Goal: Task Accomplishment & Management: Manage account settings

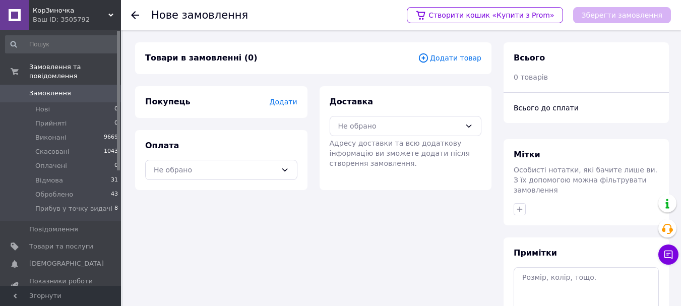
click at [290, 101] on span "Додати" at bounding box center [283, 102] width 28 height 8
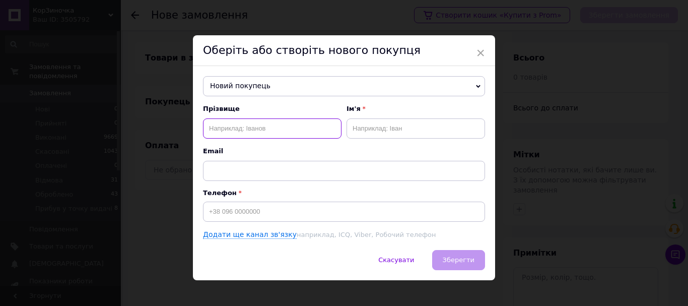
click at [250, 128] on input "text" at bounding box center [272, 128] width 139 height 20
paste input "[PERSON_NAME]"
type input "Сухин"
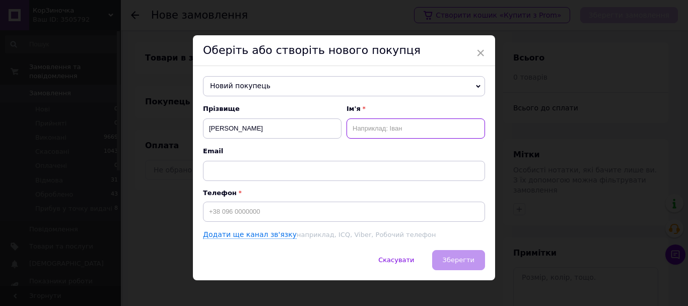
click at [368, 133] on input "text" at bounding box center [416, 128] width 139 height 20
paste input "Сухин Евгений"
click at [373, 129] on input "Сухин Евгений" at bounding box center [416, 128] width 139 height 20
type input "Евгений"
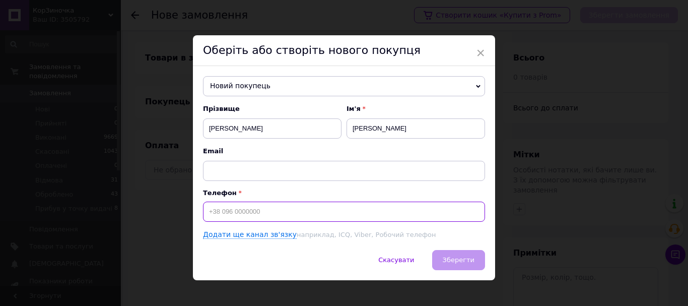
click at [234, 213] on input at bounding box center [344, 212] width 282 height 20
click at [217, 211] on input at bounding box center [344, 212] width 282 height 20
paste input "[PHONE_NUMBER]"
type input "[PHONE_NUMBER]"
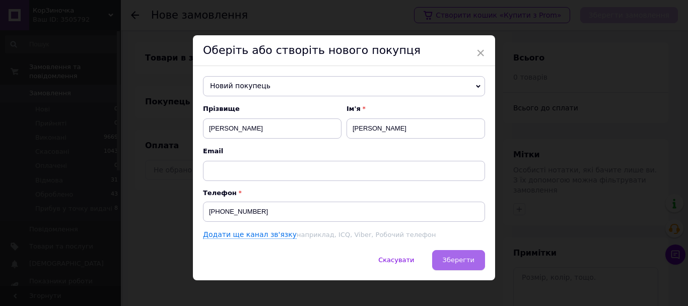
click at [443, 259] on button "Зберегти" at bounding box center [458, 260] width 53 height 20
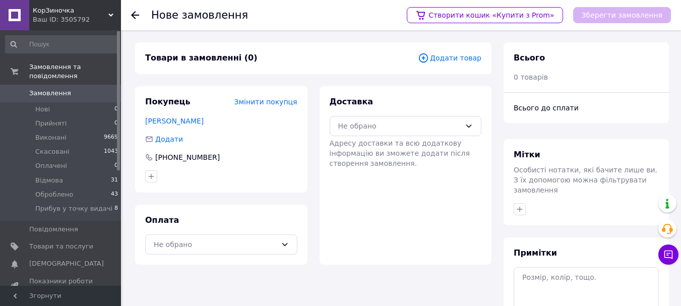
click at [429, 57] on icon at bounding box center [423, 57] width 11 height 11
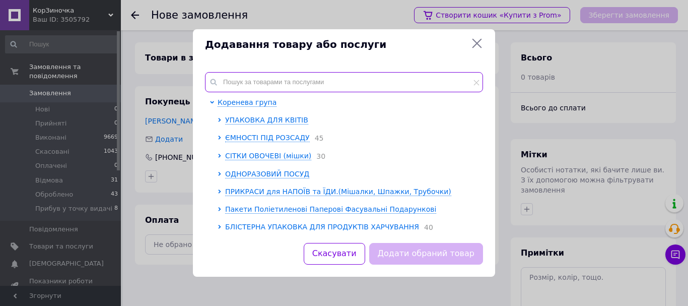
click at [239, 80] on input "text" at bounding box center [344, 82] width 278 height 20
paste input "DT000015511"
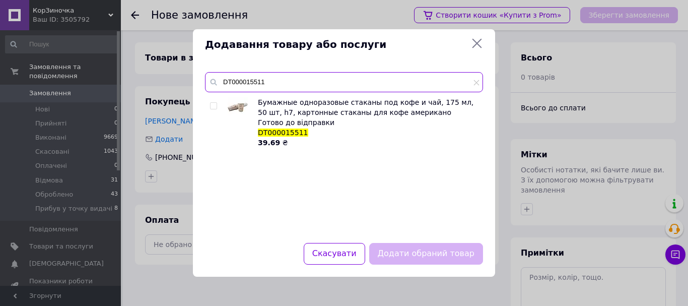
type input "DT000015511"
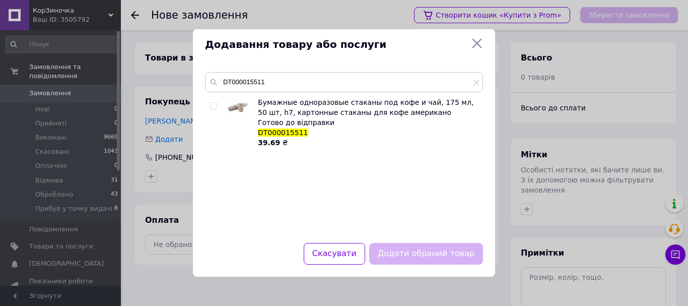
click at [215, 107] on input "checkbox" at bounding box center [213, 106] width 7 height 7
checkbox input "true"
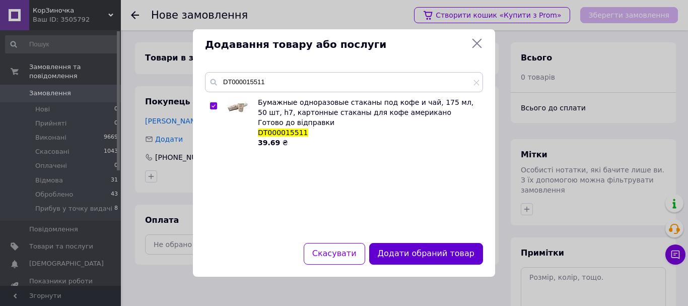
click at [410, 253] on button "Додати обраний товар" at bounding box center [426, 254] width 114 height 22
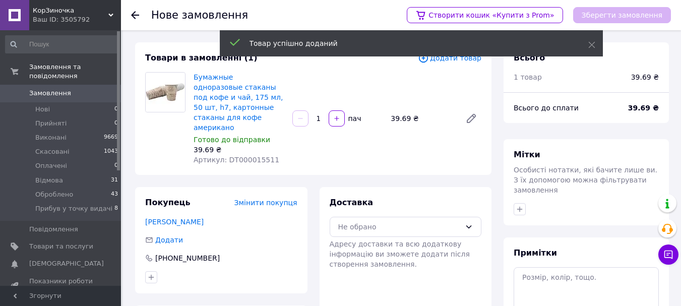
click at [320, 115] on input "1" at bounding box center [318, 119] width 16 height 8
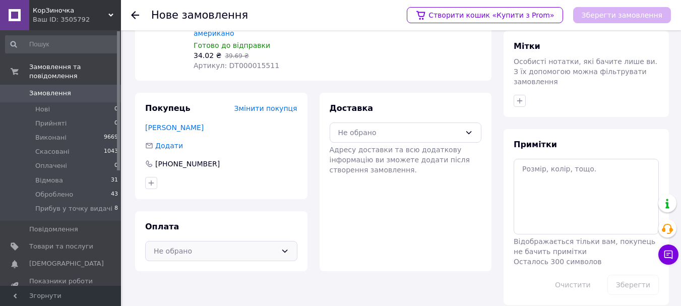
scroll to position [109, 0]
type input "30"
click at [247, 244] on div "Не обрано" at bounding box center [215, 249] width 123 height 11
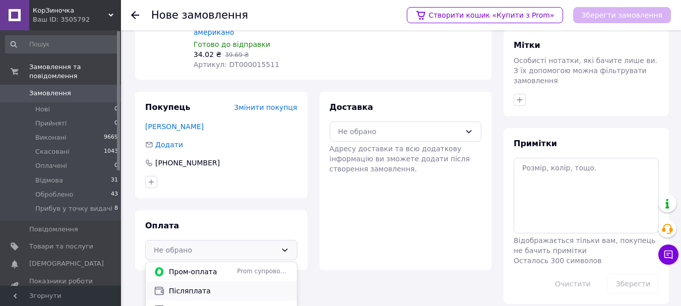
click at [221, 286] on span "Післяплата" at bounding box center [229, 291] width 120 height 10
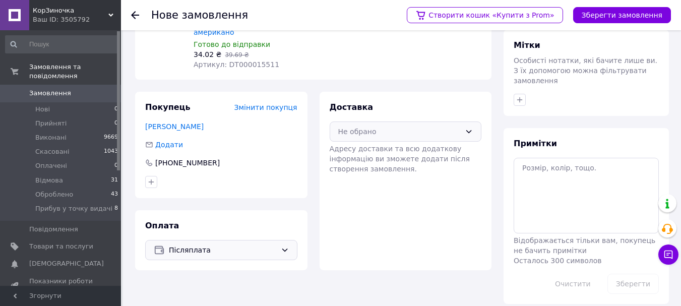
click at [385, 126] on div "Не обрано" at bounding box center [399, 131] width 123 height 11
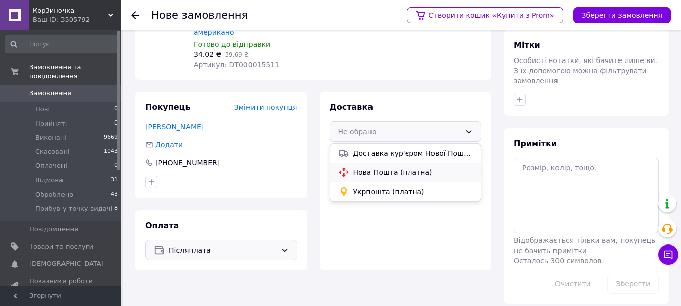
click at [382, 167] on span "Нова Пошта (платна)" at bounding box center [413, 172] width 120 height 10
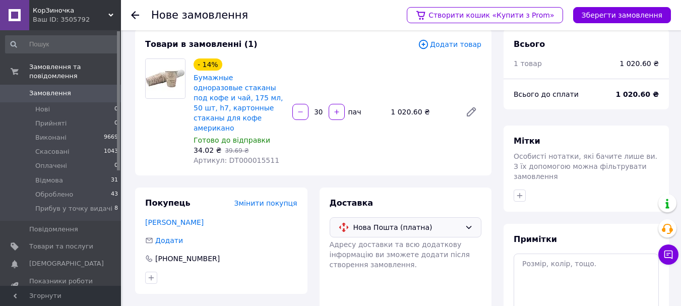
scroll to position [0, 0]
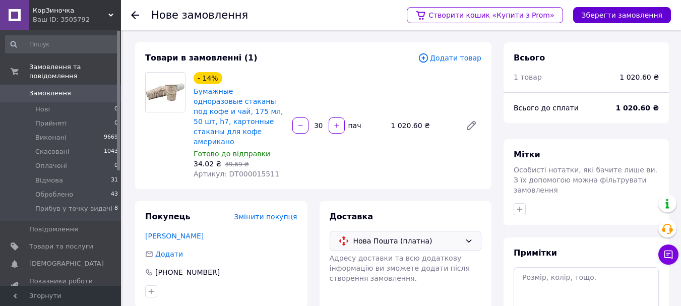
click at [606, 16] on button "Зберегти замовлення" at bounding box center [622, 15] width 98 height 16
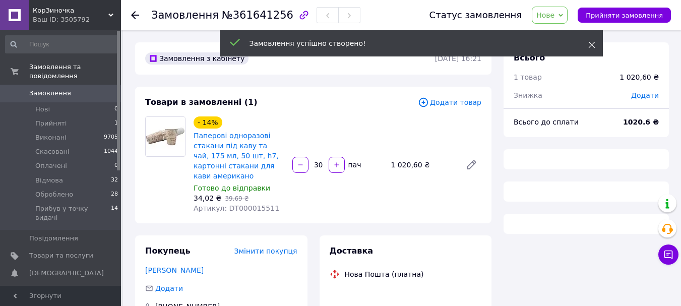
click at [590, 45] on icon at bounding box center [591, 44] width 7 height 7
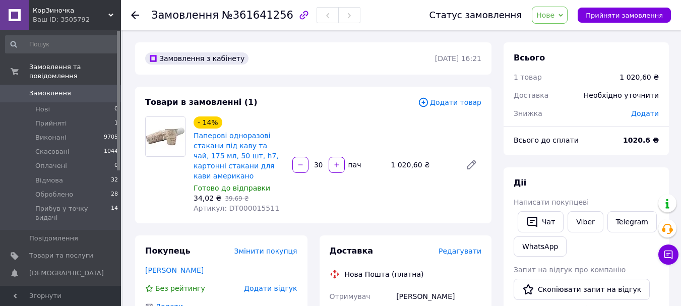
click at [554, 17] on span "Нове" at bounding box center [545, 15] width 18 height 8
click at [562, 34] on li "Прийнято" at bounding box center [575, 35] width 87 height 15
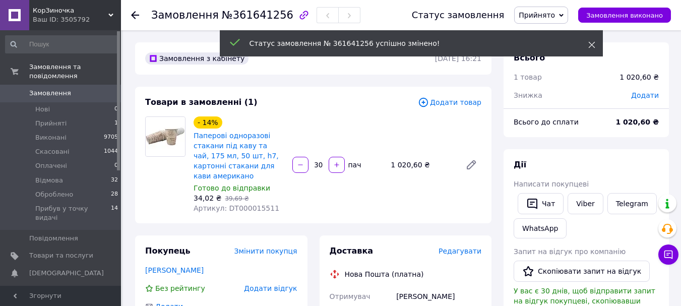
click at [590, 44] on icon at bounding box center [591, 44] width 7 height 7
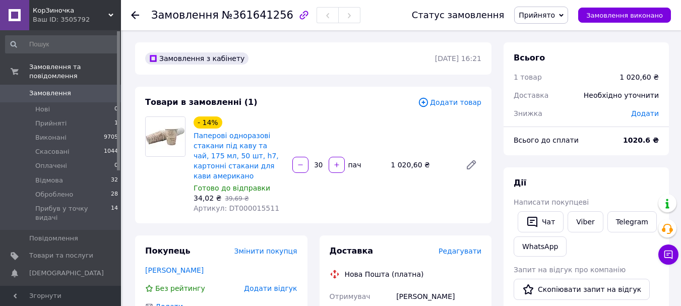
drag, startPoint x: 556, startPoint y: 17, endPoint x: 562, endPoint y: 28, distance: 12.6
click at [555, 17] on span "Прийнято" at bounding box center [536, 15] width 36 height 8
click at [555, 96] on li "Оброблено" at bounding box center [557, 95] width 87 height 15
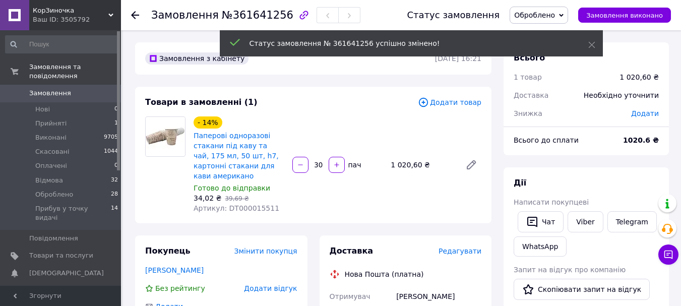
click at [53, 89] on span "Замовлення" at bounding box center [50, 93] width 42 height 9
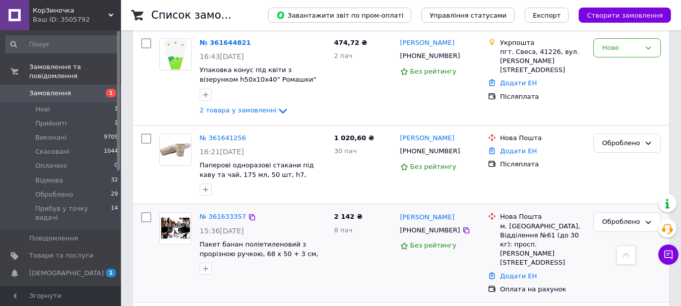
scroll to position [101, 0]
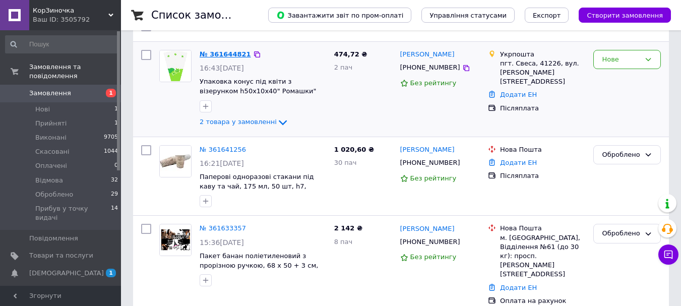
click at [225, 52] on link "№ 361644821" at bounding box center [225, 54] width 51 height 8
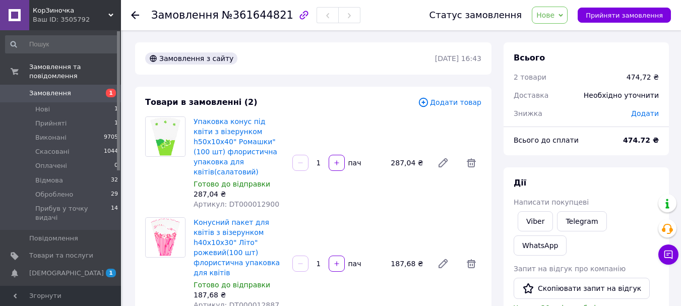
click at [551, 15] on span "Нове" at bounding box center [545, 15] width 18 height 8
click at [563, 37] on li "Прийнято" at bounding box center [575, 35] width 87 height 15
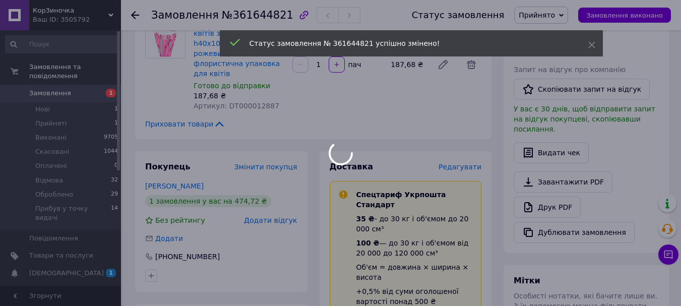
scroll to position [202, 0]
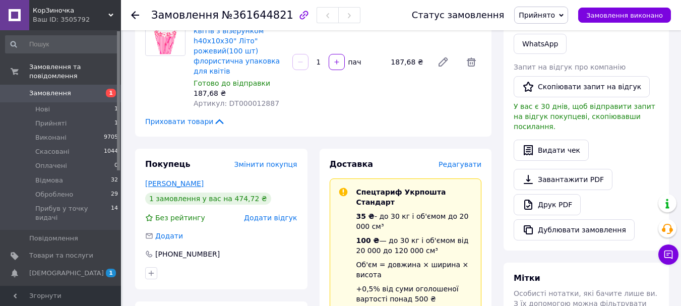
drag, startPoint x: 141, startPoint y: 160, endPoint x: 232, endPoint y: 163, distance: 91.3
click at [243, 164] on div "Покупець Змінити покупця Фінашко Олена Леонідівна 1 замовлення у вас на 474,72 …" at bounding box center [221, 219] width 172 height 141
copy link "Фінашко Олена Леонідівна"
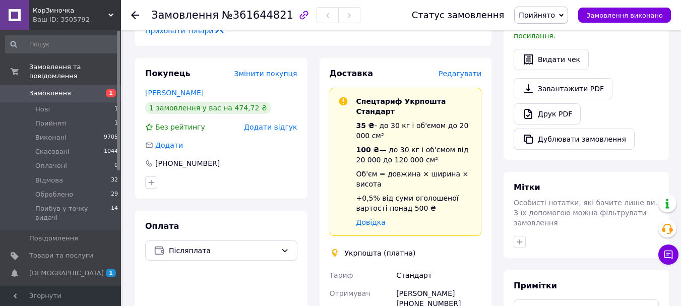
scroll to position [353, 0]
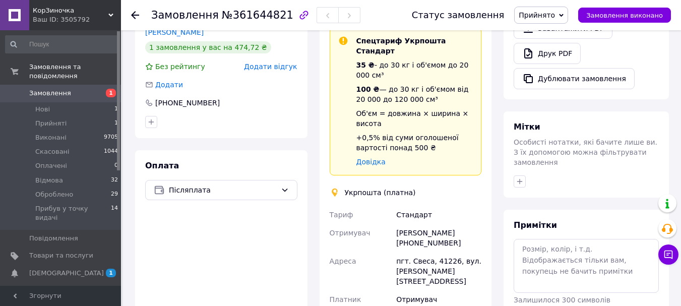
drag, startPoint x: 450, startPoint y: 214, endPoint x: 478, endPoint y: 214, distance: 28.2
click at [478, 224] on div "Олена Леонідівна Фінашко +380986479707" at bounding box center [438, 238] width 89 height 28
copy div "6479707"
drag, startPoint x: 396, startPoint y: 231, endPoint x: 426, endPoint y: 231, distance: 30.2
click at [426, 252] on div "пгт. Свеса, 41226, вул. [PERSON_NAME][STREET_ADDRESS]" at bounding box center [438, 271] width 89 height 38
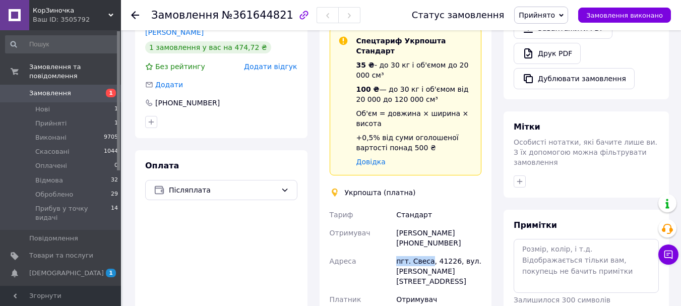
copy div "пгт. Свеса"
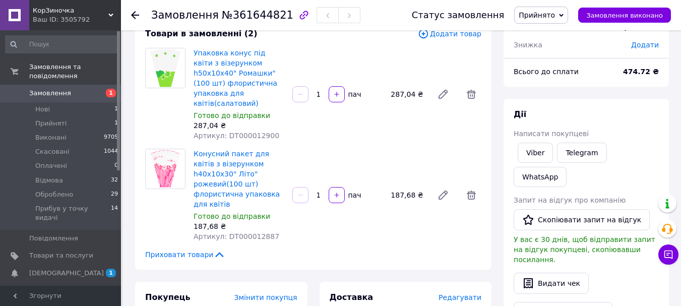
scroll to position [50, 0]
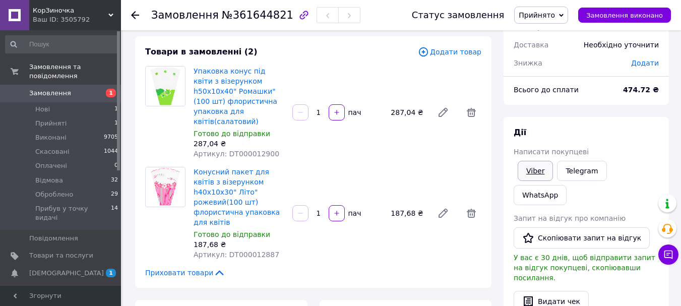
click at [535, 170] on link "Viber" at bounding box center [534, 171] width 35 height 20
click at [547, 17] on span "Прийнято" at bounding box center [536, 15] width 36 height 8
click at [550, 93] on li "Оброблено" at bounding box center [557, 95] width 87 height 15
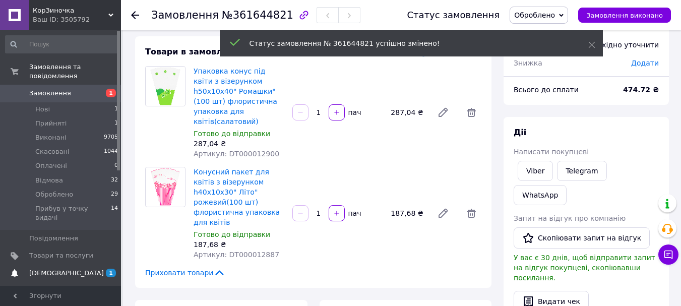
click at [62, 269] on span "[DEMOGRAPHIC_DATA]" at bounding box center [66, 273] width 75 height 9
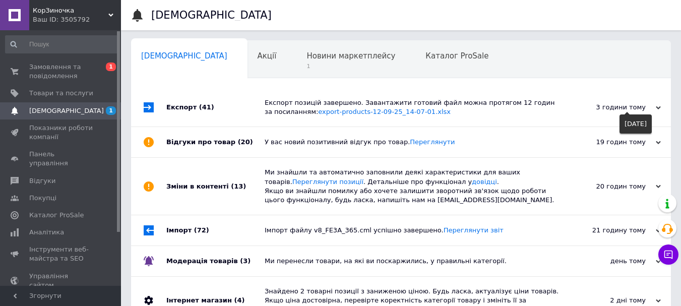
click at [609, 108] on div "3 години тому" at bounding box center [610, 107] width 101 height 9
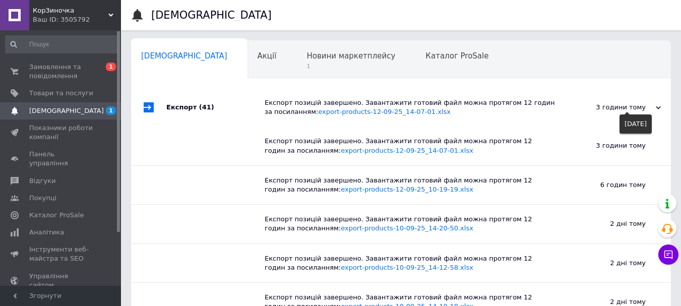
click at [609, 108] on div "3 години тому" at bounding box center [610, 107] width 101 height 9
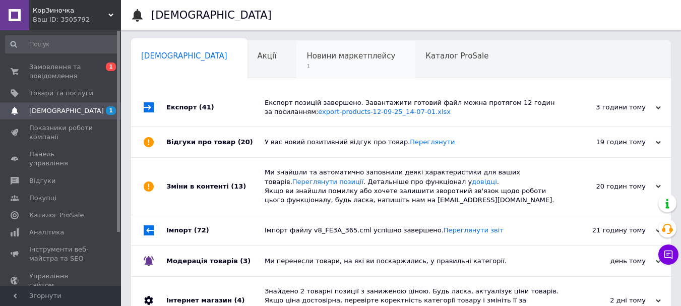
click at [298, 47] on div "Новини маркетплейсу 1" at bounding box center [355, 60] width 119 height 38
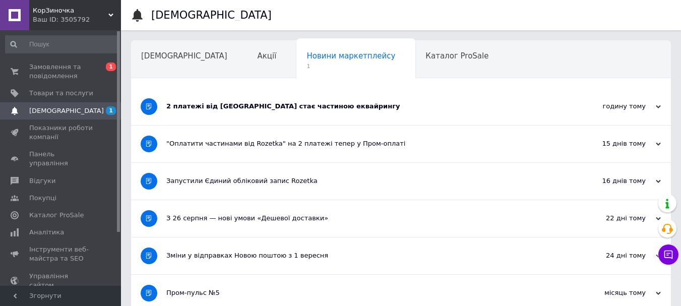
click at [635, 109] on div "годину тому" at bounding box center [610, 106] width 101 height 9
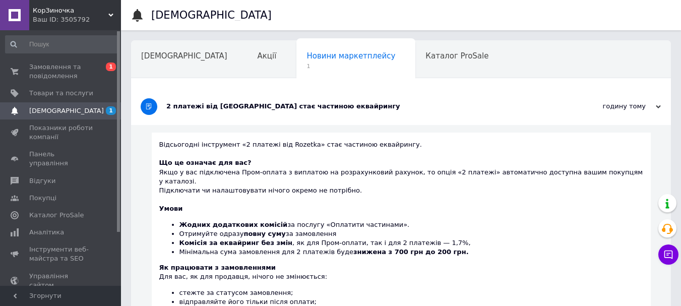
scroll to position [50, 0]
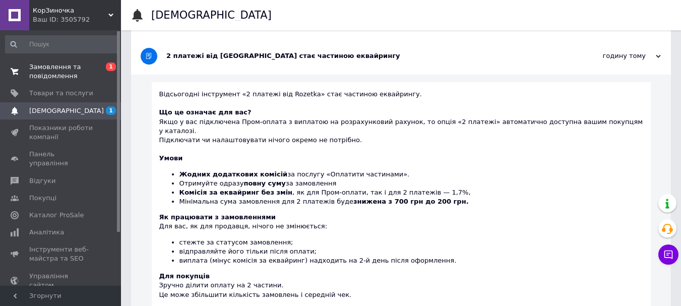
click at [57, 75] on span "Замовлення та повідомлення" at bounding box center [61, 71] width 64 height 18
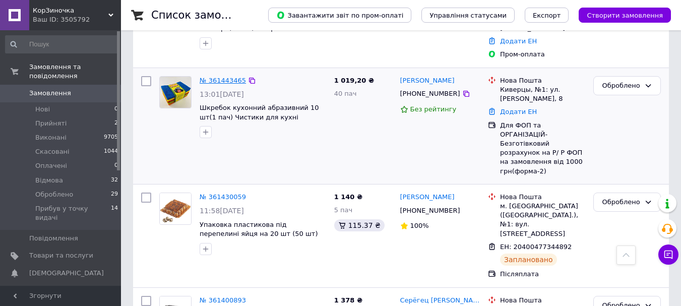
scroll to position [1260, 0]
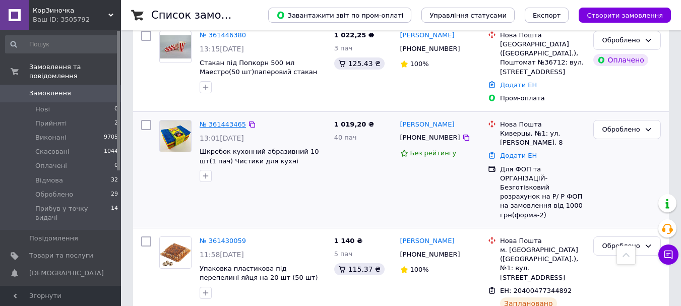
click at [219, 120] on link "№ 361443465" at bounding box center [223, 124] width 46 height 8
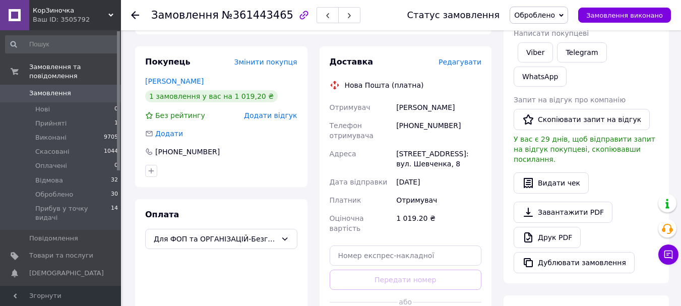
scroll to position [202, 0]
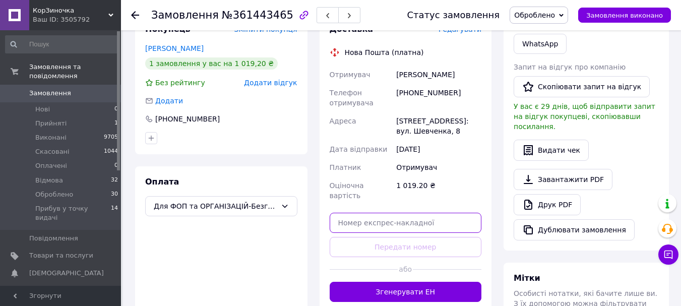
click at [367, 214] on input "text" at bounding box center [406, 223] width 152 height 20
paste input "20400477492932"
type input "20400477492932"
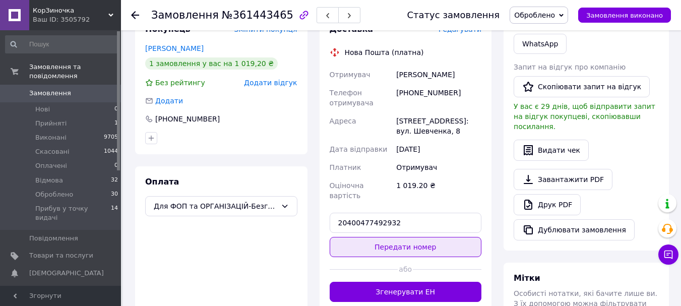
click at [396, 239] on button "Передати номер" at bounding box center [406, 247] width 152 height 20
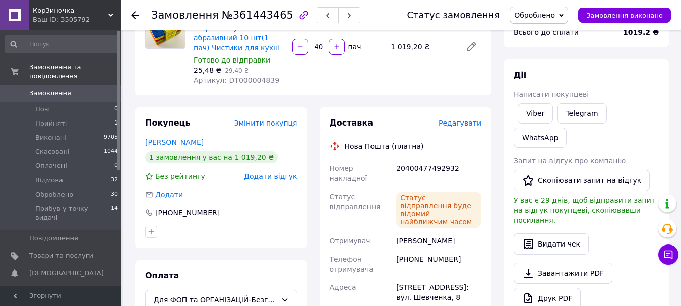
scroll to position [101, 0]
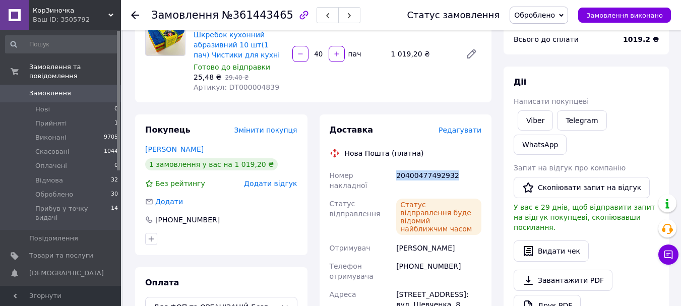
drag, startPoint x: 396, startPoint y: 177, endPoint x: 452, endPoint y: 175, distance: 56.0
click at [452, 175] on div "20400477492932" at bounding box center [438, 180] width 89 height 28
copy div "20400477492932"
click at [542, 120] on link "Viber" at bounding box center [534, 120] width 35 height 20
click at [55, 89] on span "Замовлення" at bounding box center [50, 93] width 42 height 9
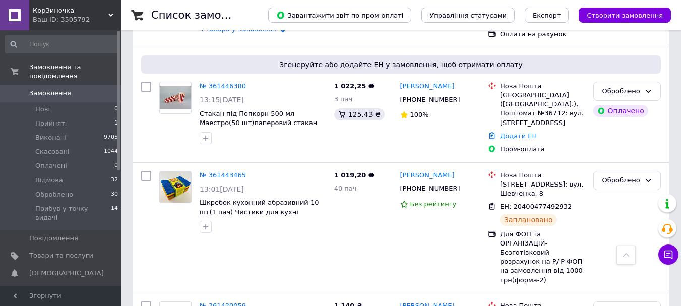
scroll to position [1128, 0]
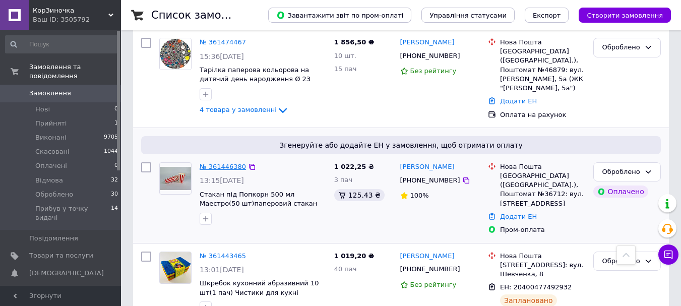
click at [219, 163] on link "№ 361446380" at bounding box center [223, 167] width 46 height 8
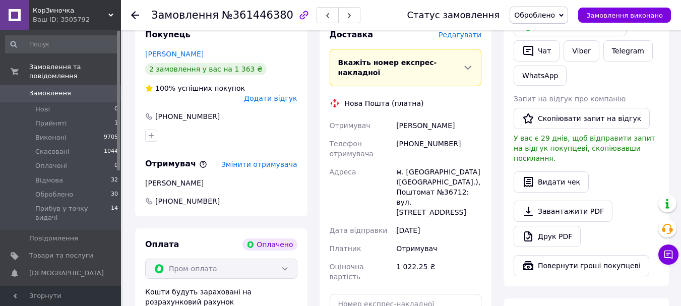
scroll to position [579, 0]
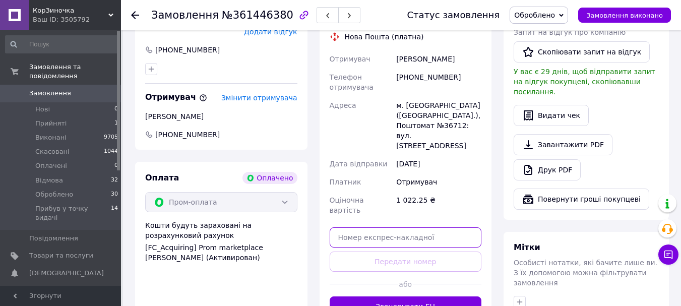
click at [353, 227] on input "text" at bounding box center [406, 237] width 152 height 20
paste input "20400477374797"
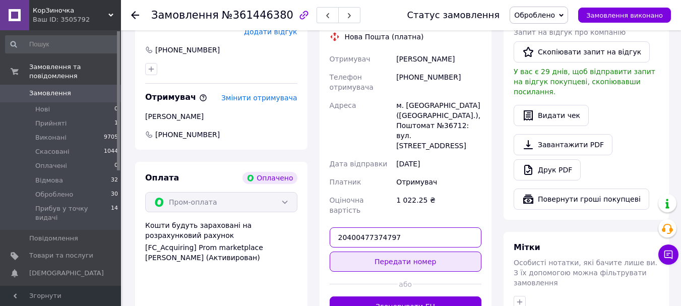
type input "20400477374797"
click at [397, 251] on button "Передати номер" at bounding box center [406, 261] width 152 height 20
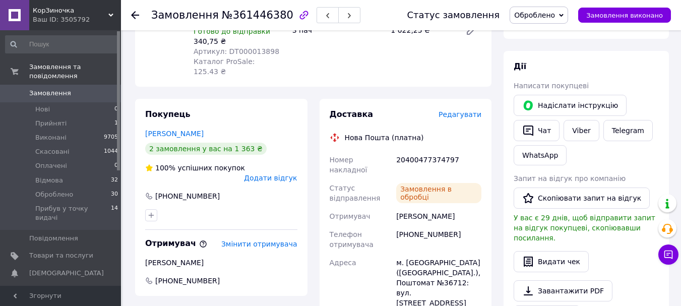
scroll to position [428, 0]
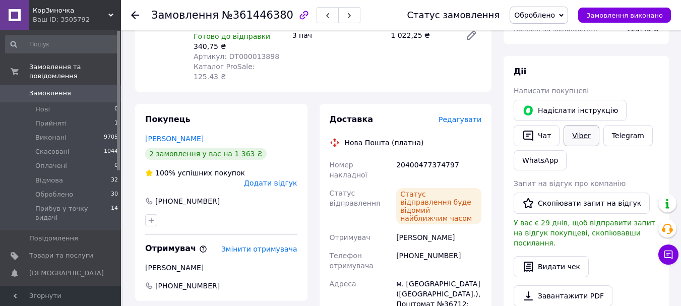
click at [572, 127] on link "Viber" at bounding box center [580, 135] width 35 height 21
click at [48, 89] on span "Замовлення" at bounding box center [50, 93] width 42 height 9
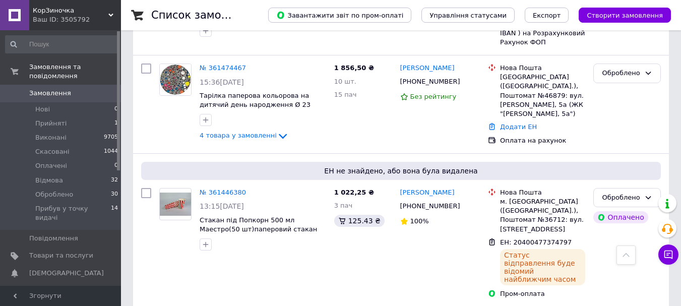
scroll to position [1005, 0]
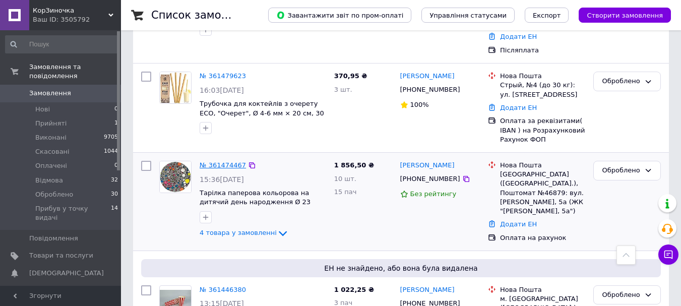
click at [214, 161] on link "№ 361474467" at bounding box center [223, 165] width 46 height 8
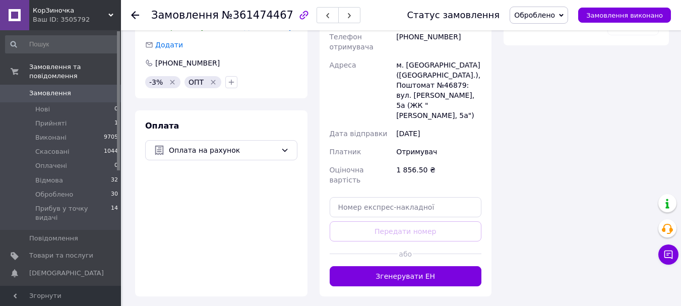
scroll to position [614, 0]
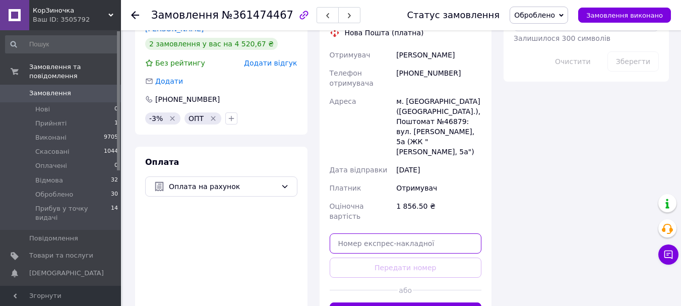
click at [352, 233] on input "text" at bounding box center [406, 243] width 152 height 20
paste input "20400477522462"
type input "20400477522462"
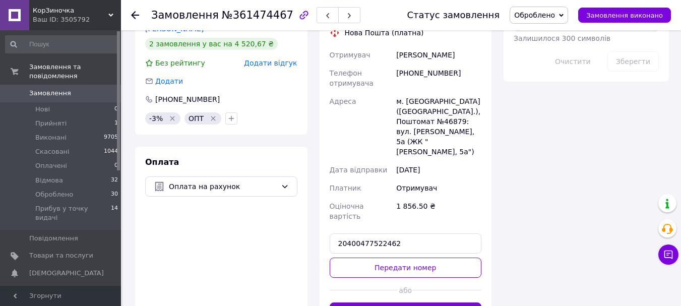
click at [386, 257] on button "Передати номер" at bounding box center [406, 267] width 152 height 20
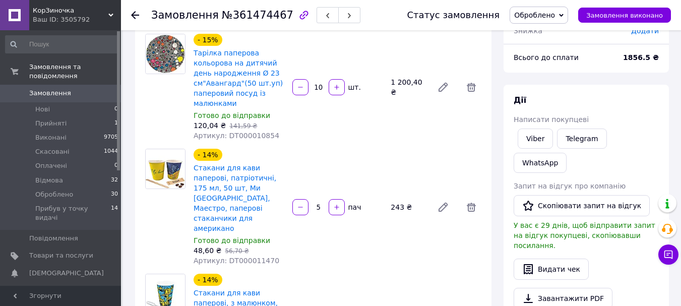
scroll to position [81, 0]
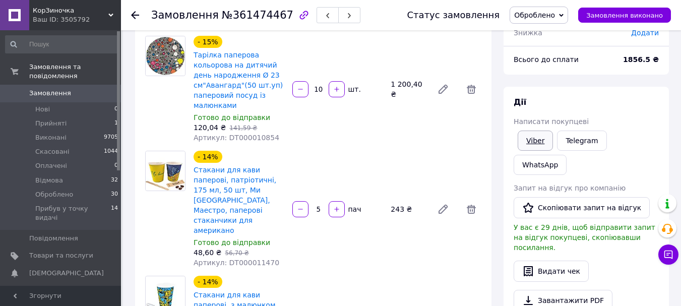
click at [529, 137] on link "Viber" at bounding box center [534, 141] width 35 height 20
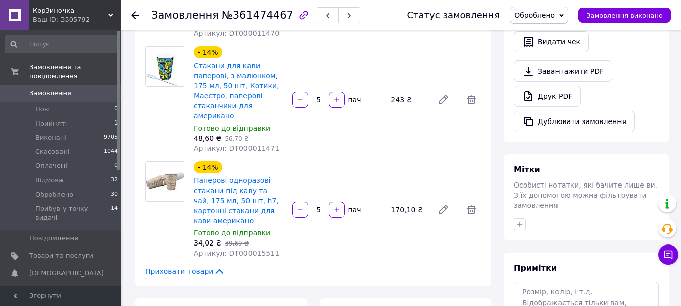
scroll to position [131, 0]
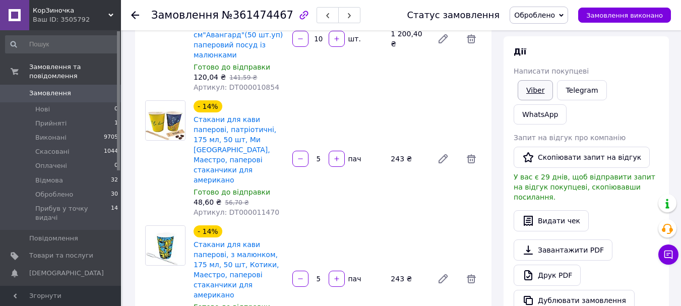
click at [535, 91] on link "Viber" at bounding box center [534, 90] width 35 height 20
click at [52, 89] on span "Замовлення" at bounding box center [50, 93] width 42 height 9
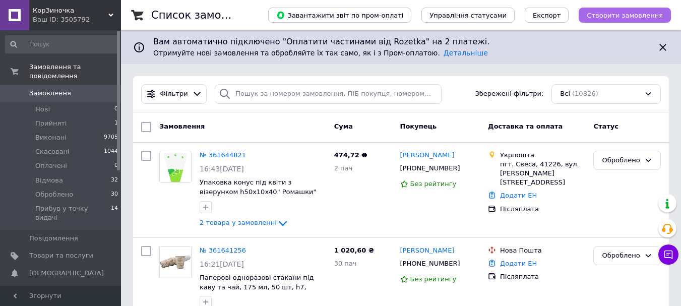
click at [614, 16] on span "Створити замовлення" at bounding box center [625, 16] width 76 height 8
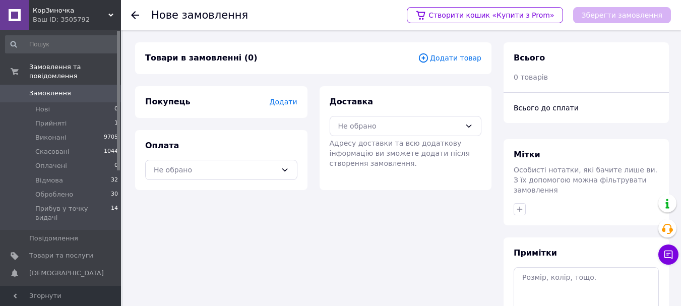
click at [287, 102] on span "Додати" at bounding box center [283, 102] width 28 height 8
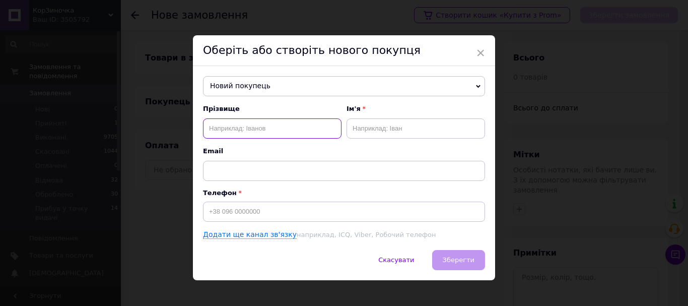
click at [242, 128] on input "text" at bounding box center [272, 128] width 139 height 20
paste input "Квашко Любов Василівна"
type input "Квашко"
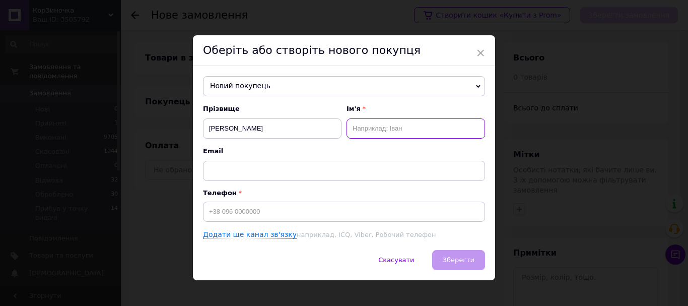
click at [359, 129] on input "text" at bounding box center [416, 128] width 139 height 20
paste input "Квашко Любов Василівна"
click at [377, 127] on input "Квашко Любов Василівна" at bounding box center [416, 128] width 139 height 20
type input "[PERSON_NAME]"
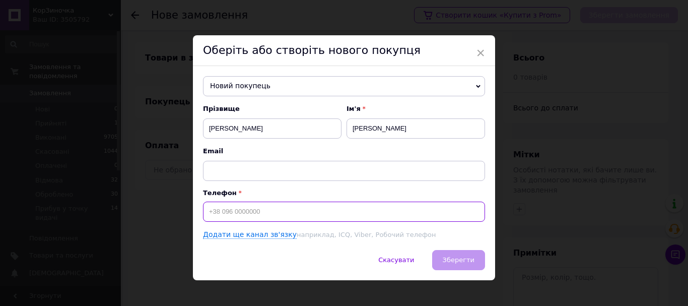
click at [231, 206] on input at bounding box center [344, 212] width 282 height 20
type input "[PHONE_NUMBER]"
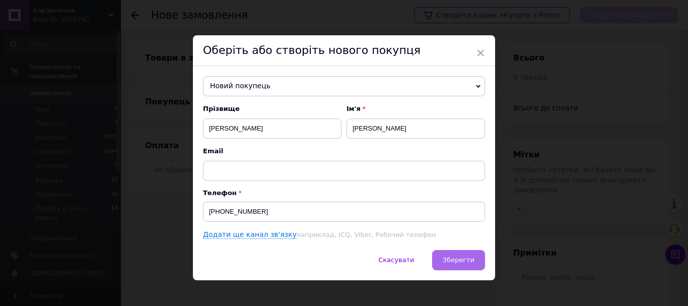
click at [453, 256] on span "Зберегти" at bounding box center [459, 260] width 32 height 8
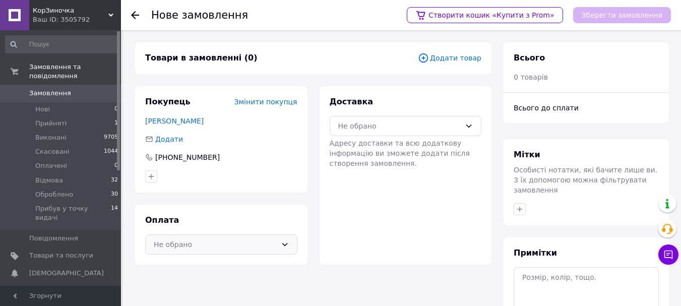
click at [246, 242] on div "Не обрано" at bounding box center [215, 244] width 123 height 11
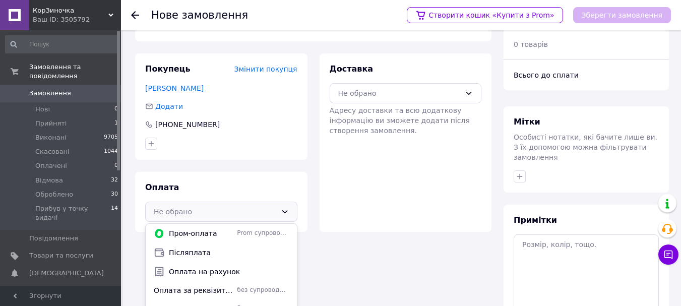
scroll to position [50, 0]
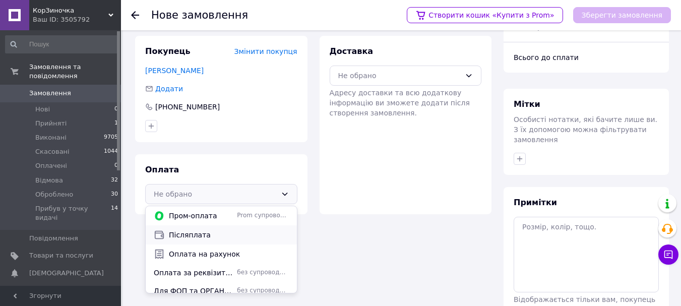
click at [227, 239] on span "Післяплата" at bounding box center [229, 235] width 120 height 10
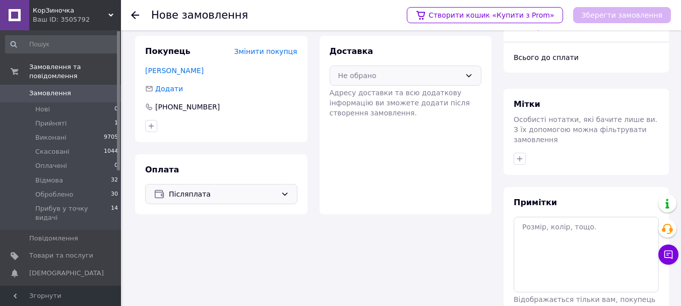
click at [369, 76] on div "Не обрано" at bounding box center [399, 75] width 123 height 11
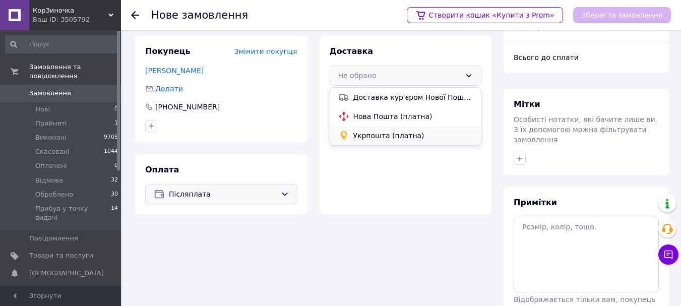
click at [369, 131] on span "Укрпошта (платна)" at bounding box center [413, 136] width 120 height 10
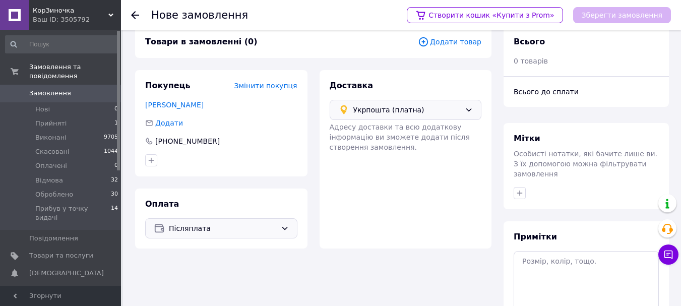
scroll to position [0, 0]
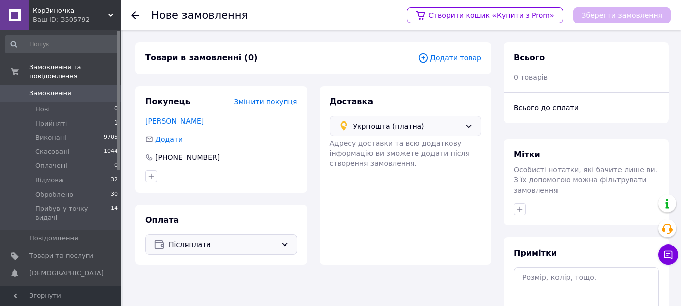
click at [429, 57] on icon at bounding box center [423, 57] width 11 height 11
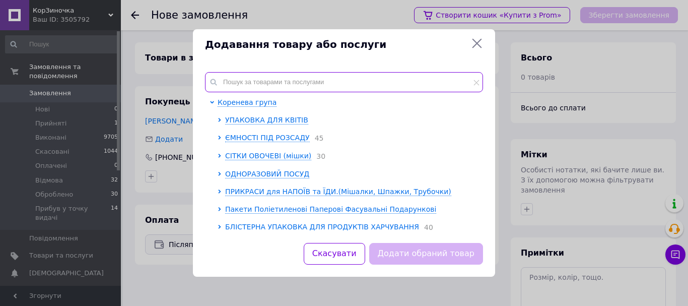
drag, startPoint x: 243, startPoint y: 79, endPoint x: 242, endPoint y: 87, distance: 8.6
click at [242, 81] on input "text" at bounding box center [344, 82] width 278 height 20
paste input "DT000012890"
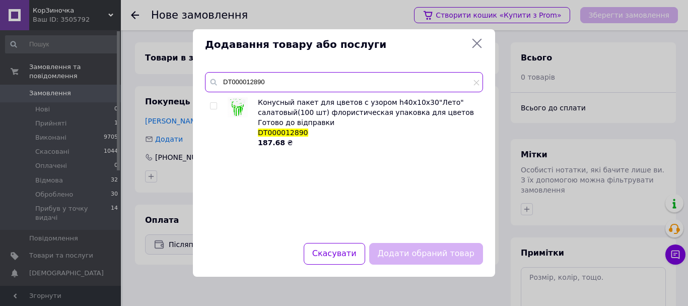
type input "DT000012890"
click at [212, 106] on input "checkbox" at bounding box center [213, 106] width 7 height 7
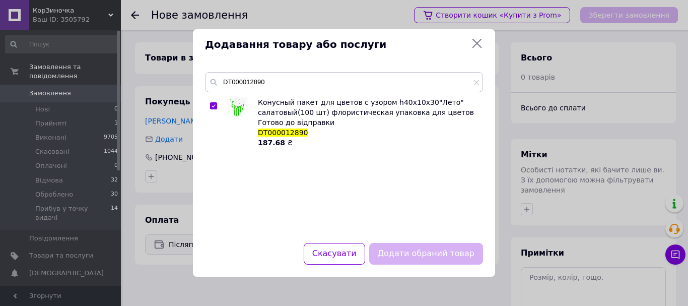
checkbox input "true"
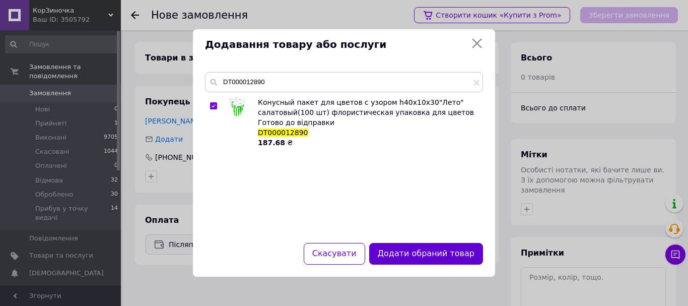
click at [399, 250] on button "Додати обраний товар" at bounding box center [426, 254] width 114 height 22
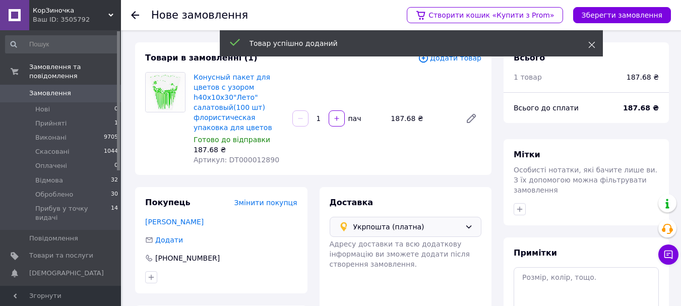
click at [589, 41] on span at bounding box center [591, 45] width 7 height 10
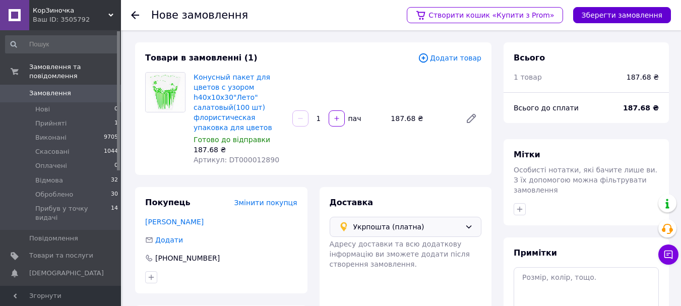
click at [617, 15] on button "Зберегти замовлення" at bounding box center [622, 15] width 98 height 16
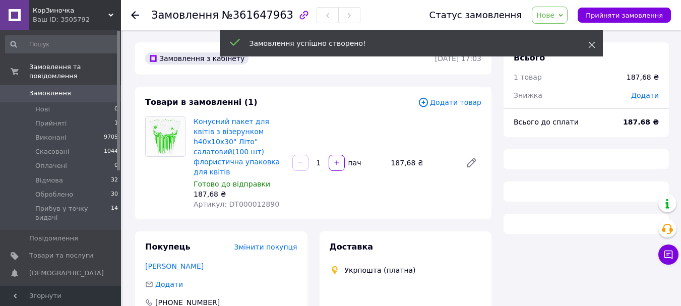
click at [591, 46] on use at bounding box center [591, 45] width 7 height 7
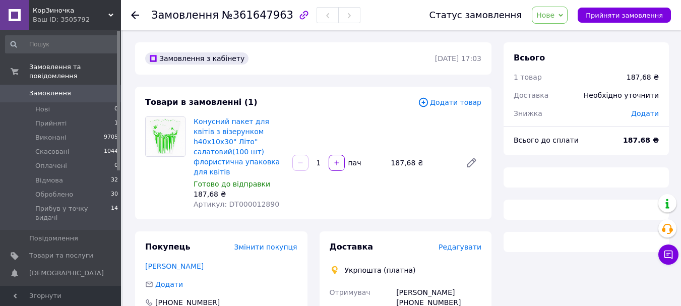
click at [554, 16] on span "Нове" at bounding box center [545, 15] width 18 height 8
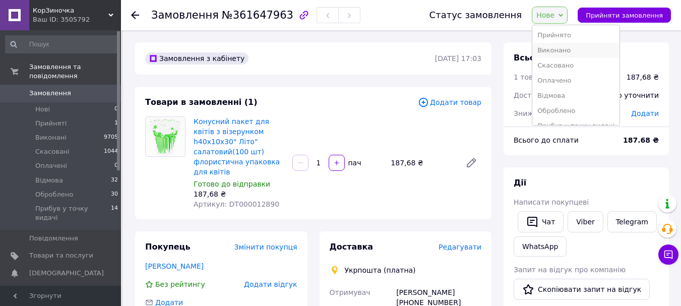
click at [565, 49] on li "Виконано" at bounding box center [575, 50] width 87 height 15
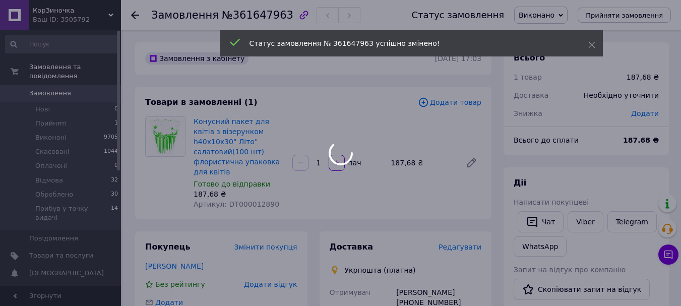
click at [563, 30] on div "Статус замовлення № 361647963 успішно змінено!" at bounding box center [411, 43] width 383 height 26
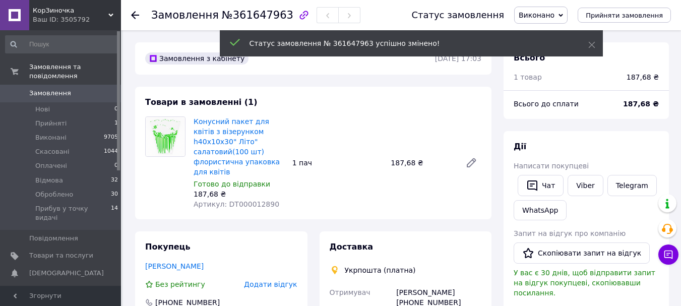
click at [586, 42] on div "Статус замовлення № 361647963 успішно змінено!" at bounding box center [411, 43] width 383 height 26
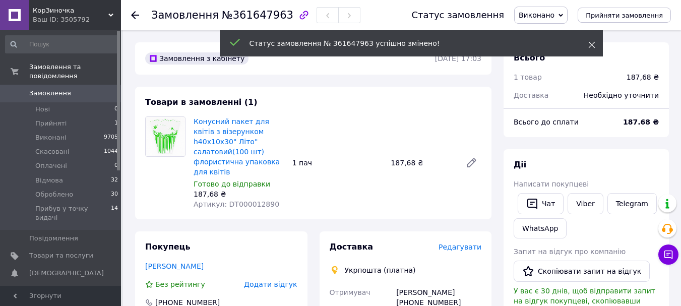
click at [590, 43] on use at bounding box center [591, 45] width 7 height 7
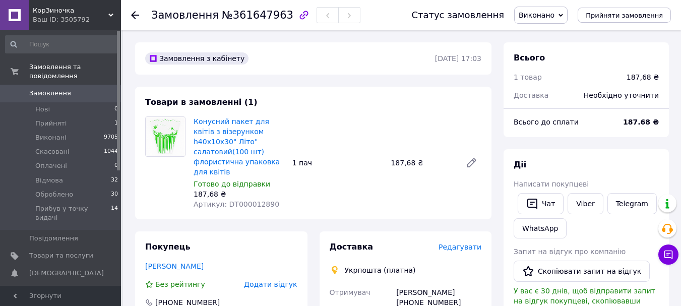
click at [554, 13] on span "Виконано" at bounding box center [536, 15] width 36 height 8
click at [554, 37] on li "Прийнято" at bounding box center [557, 35] width 87 height 15
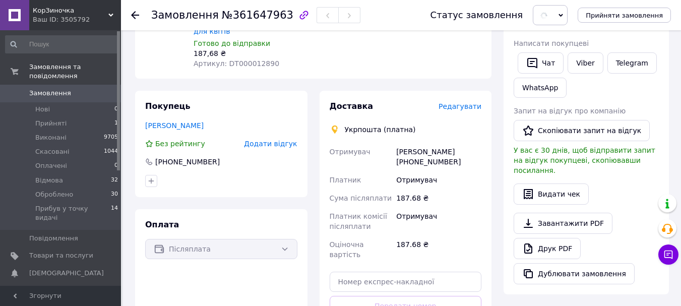
scroll to position [151, 0]
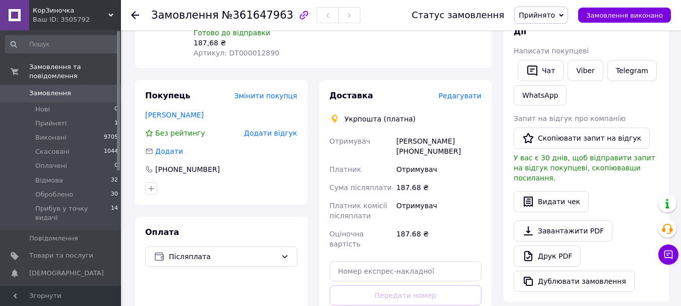
drag, startPoint x: 421, startPoint y: 141, endPoint x: 450, endPoint y: 143, distance: 29.3
click at [450, 143] on div "Любов Квашко Василівна +380988865636" at bounding box center [438, 146] width 89 height 28
copy div "8865636"
click at [550, 15] on span "Прийнято" at bounding box center [536, 15] width 36 height 8
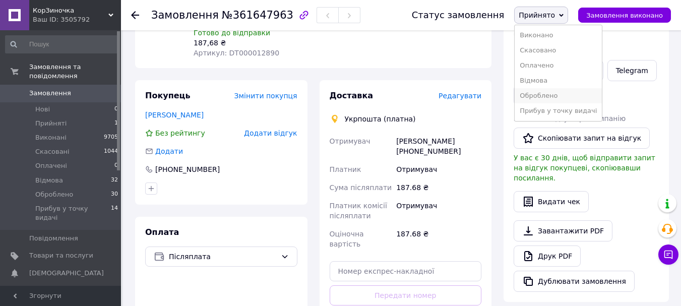
click at [562, 97] on li "Оброблено" at bounding box center [557, 95] width 87 height 15
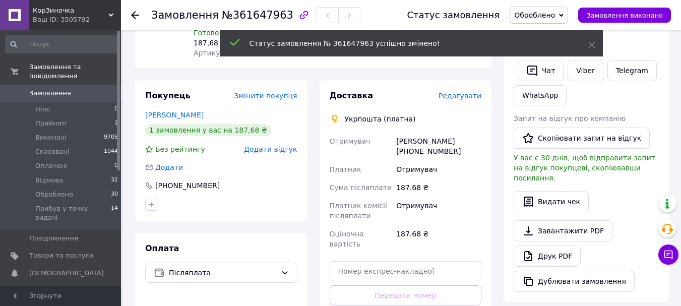
click at [51, 89] on span "Замовлення" at bounding box center [50, 93] width 42 height 9
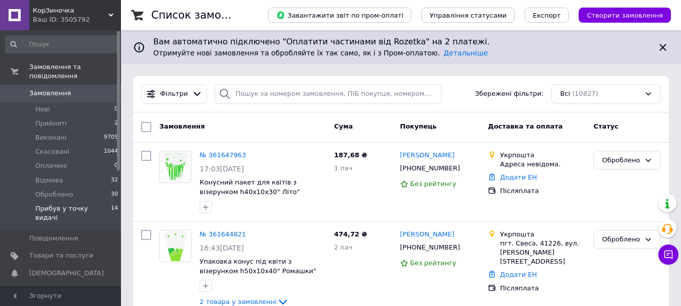
click at [86, 204] on span "Прибув у точку видачі" at bounding box center [73, 213] width 76 height 18
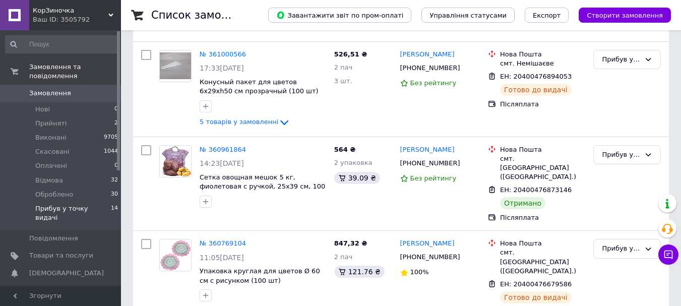
scroll to position [1129, 0]
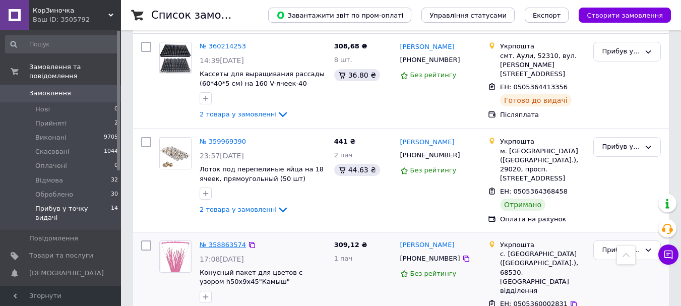
click at [215, 241] on link "№ 358863574" at bounding box center [223, 245] width 46 height 8
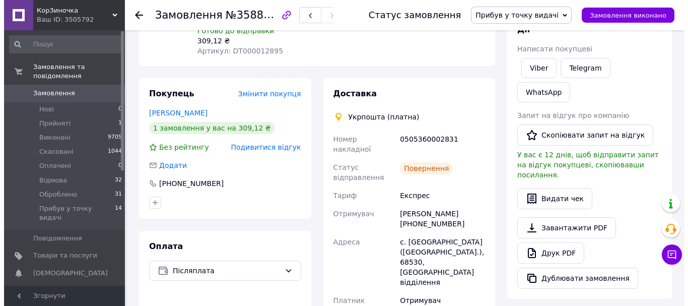
scroll to position [151, 0]
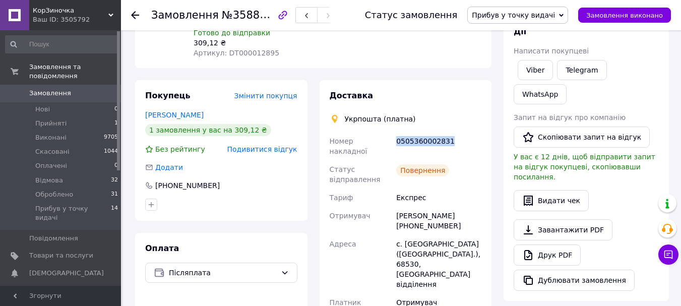
drag, startPoint x: 396, startPoint y: 141, endPoint x: 437, endPoint y: 135, distance: 41.7
click at [446, 146] on div "0505360002831" at bounding box center [438, 146] width 89 height 28
copy div "0505360002831"
click at [546, 17] on span "Прибув у точку видачі" at bounding box center [513, 15] width 83 height 8
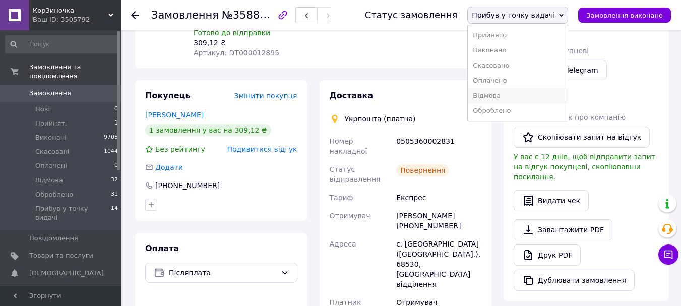
click at [514, 94] on li "Відмова" at bounding box center [518, 95] width 100 height 15
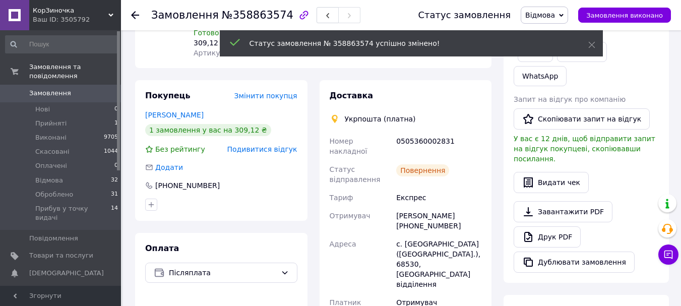
click at [252, 148] on span "Подивитися відгук" at bounding box center [262, 149] width 70 height 8
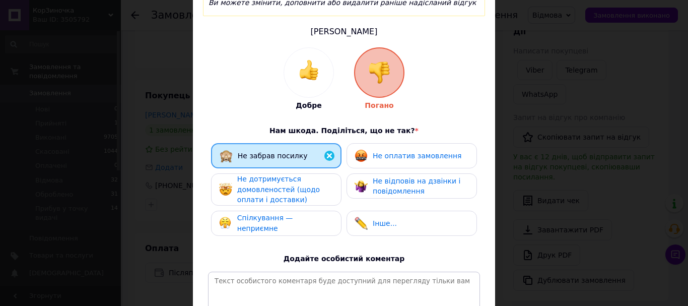
scroll to position [101, 0]
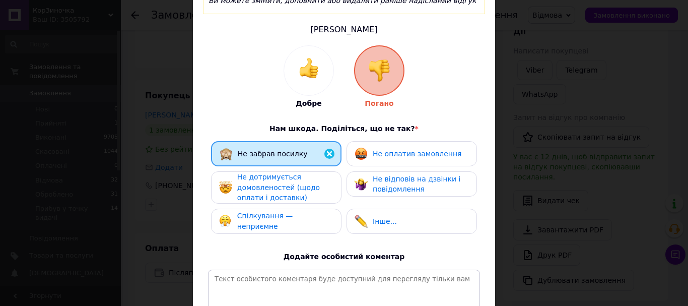
click at [277, 173] on span "Не дотримується домовленостей (щодо оплати і доставки)" at bounding box center [278, 187] width 83 height 29
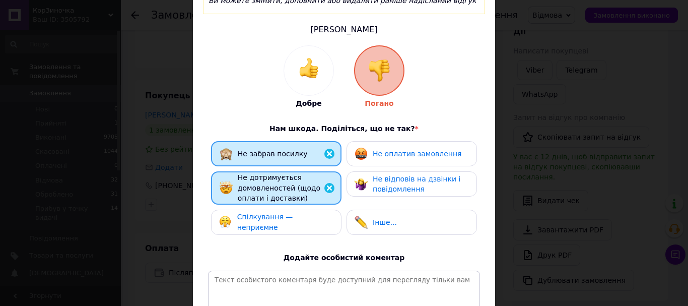
click at [280, 213] on span "Спілкування — неприємне" at bounding box center [265, 222] width 56 height 19
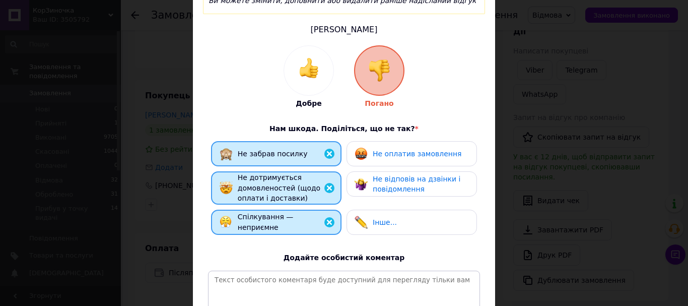
click at [397, 175] on span "Не відповів на дзвінки і повідомлення" at bounding box center [417, 184] width 88 height 19
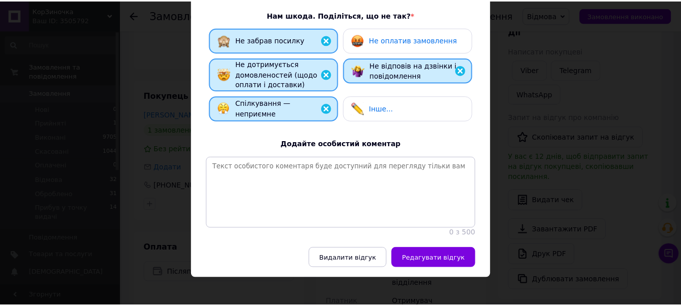
scroll to position [219, 0]
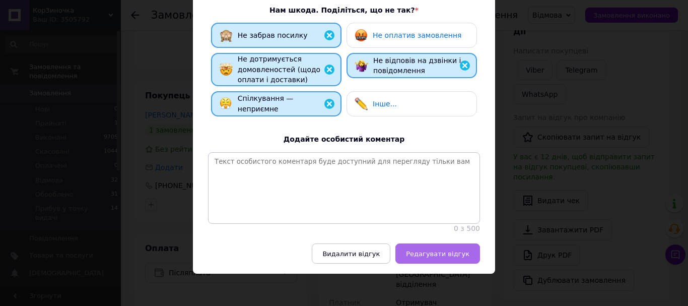
click at [441, 250] on span "Редагувати відгук" at bounding box center [437, 254] width 63 height 8
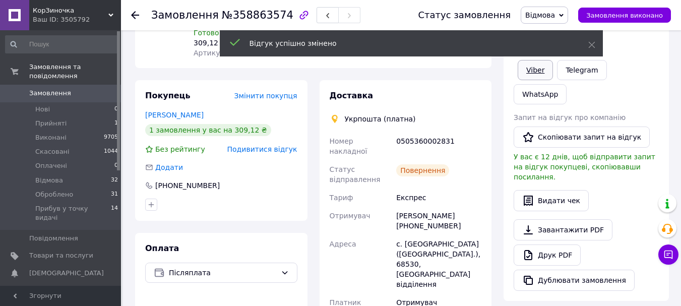
click at [536, 70] on link "Viber" at bounding box center [534, 70] width 35 height 20
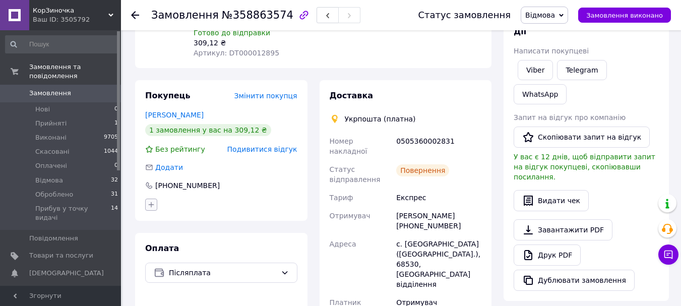
click at [153, 204] on icon "button" at bounding box center [151, 205] width 8 height 8
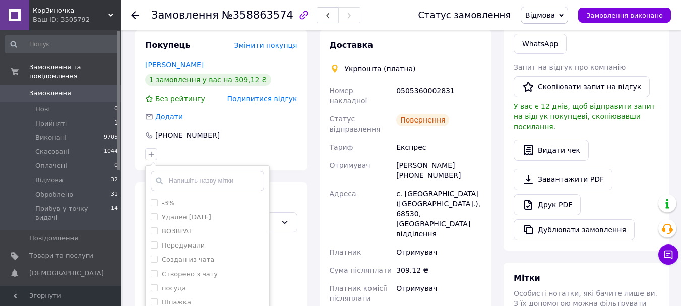
scroll to position [252, 0]
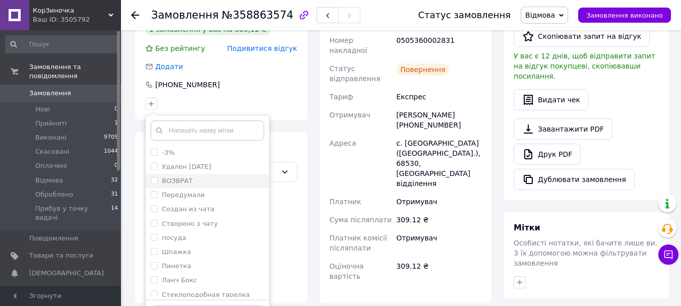
click at [154, 181] on input "ВОЗВРАТ" at bounding box center [154, 180] width 7 height 7
checkbox input "true"
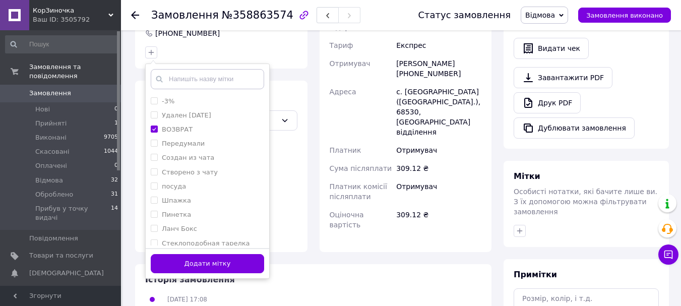
scroll to position [353, 0]
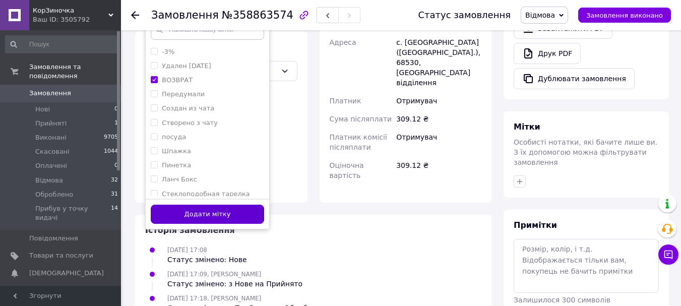
click at [225, 209] on button "Додати мітку" at bounding box center [207, 215] width 113 height 20
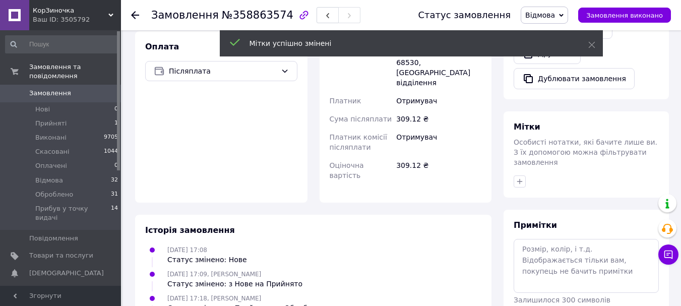
click at [54, 89] on span "Замовлення" at bounding box center [50, 93] width 42 height 9
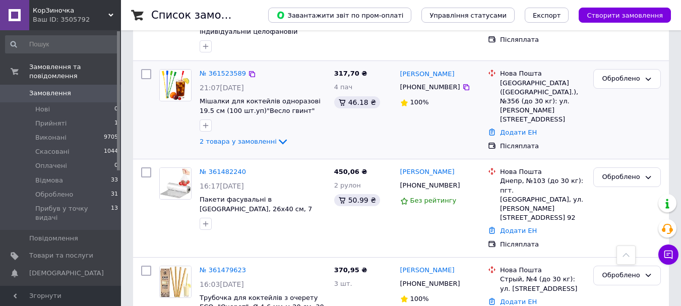
scroll to position [907, 0]
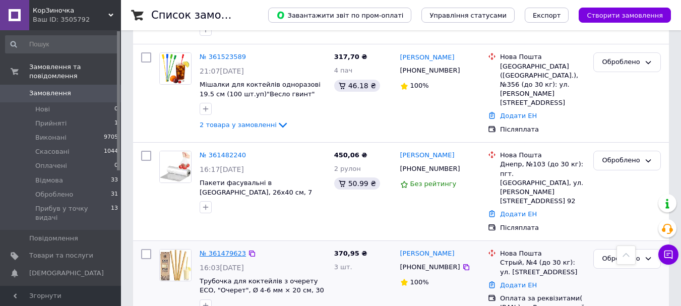
click at [222, 249] on link "№ 361479623" at bounding box center [223, 253] width 46 height 8
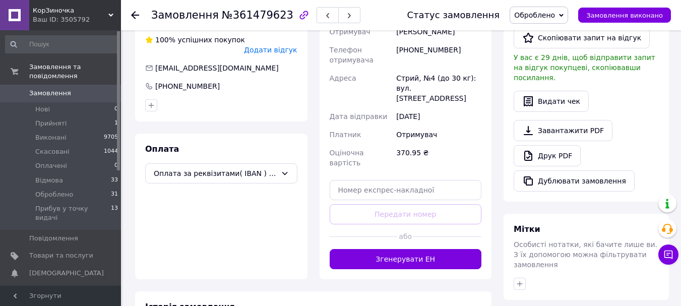
scroll to position [252, 0]
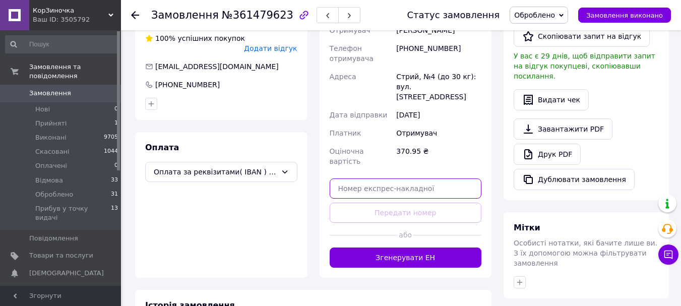
click at [351, 178] on input "text" at bounding box center [406, 188] width 152 height 20
paste input "20400477501235"
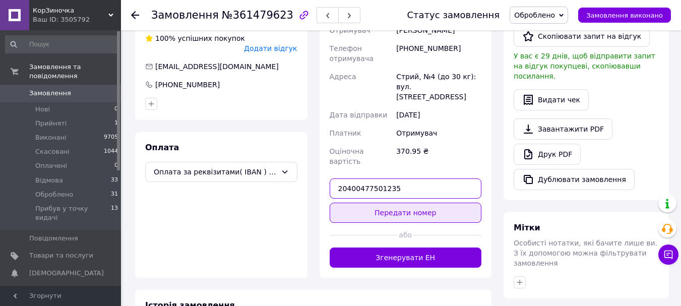
type input "20400477501235"
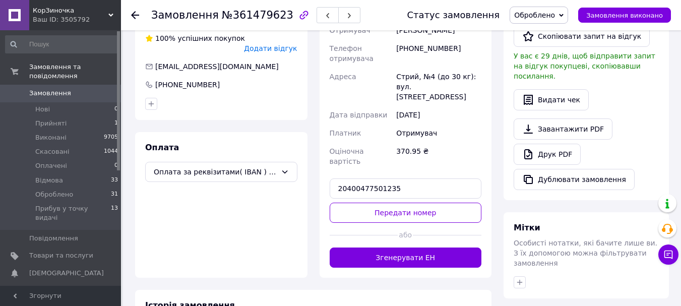
click at [411, 203] on button "Передати номер" at bounding box center [406, 213] width 152 height 20
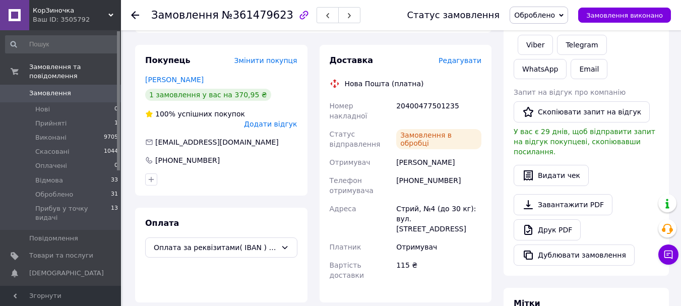
scroll to position [101, 0]
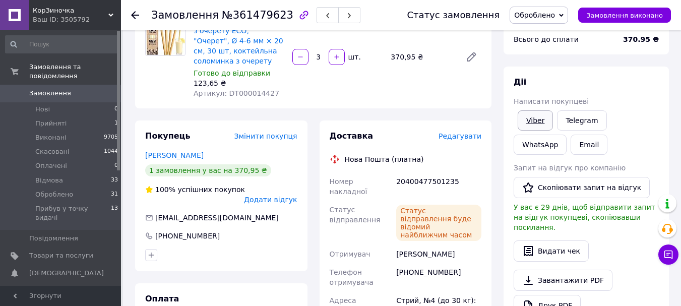
click at [539, 120] on link "Viber" at bounding box center [534, 120] width 35 height 20
click at [51, 89] on span "Замовлення" at bounding box center [50, 93] width 42 height 9
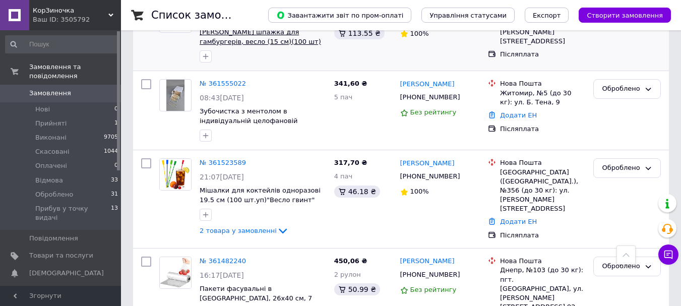
scroll to position [806, 0]
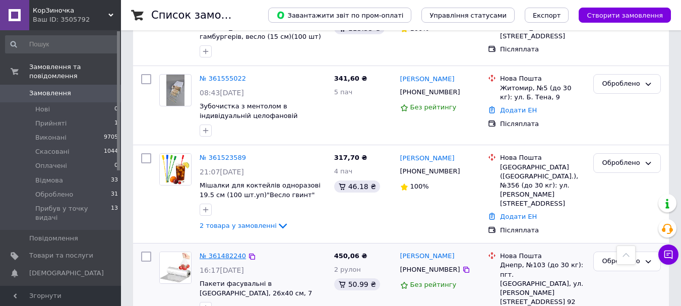
click at [227, 252] on link "№ 361482240" at bounding box center [223, 256] width 46 height 8
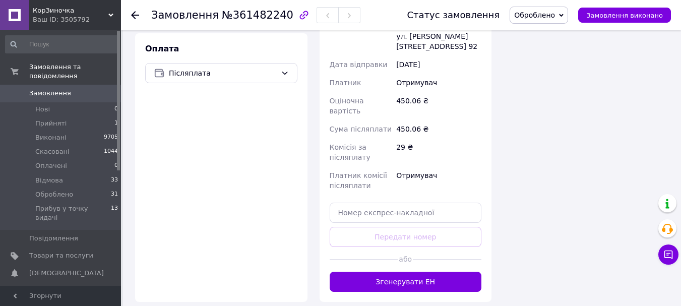
scroll to position [431, 0]
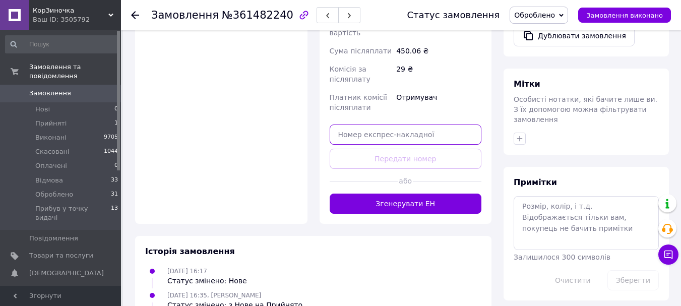
click at [353, 124] on input "text" at bounding box center [406, 134] width 152 height 20
paste input "20400477503291"
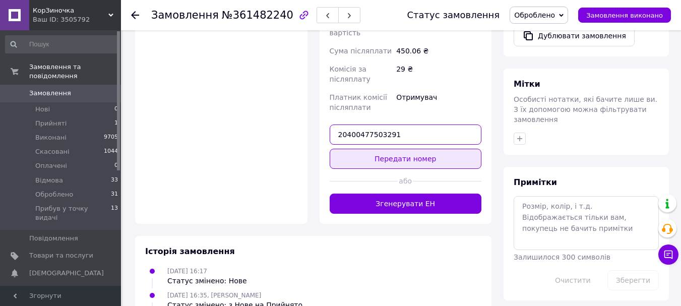
type input "20400477503291"
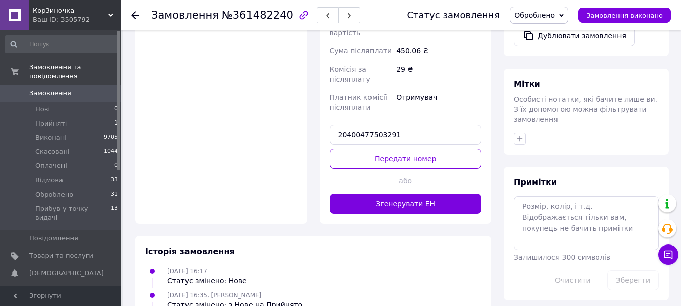
click at [378, 149] on button "Передати номер" at bounding box center [406, 159] width 152 height 20
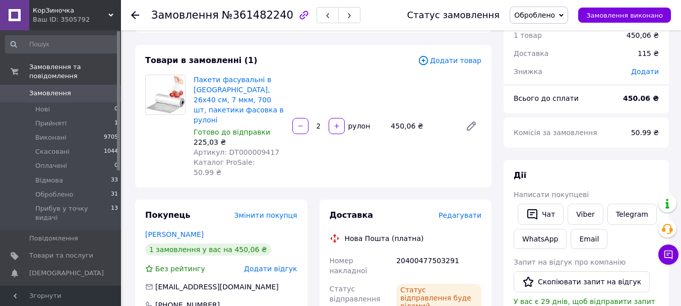
scroll to position [30, 0]
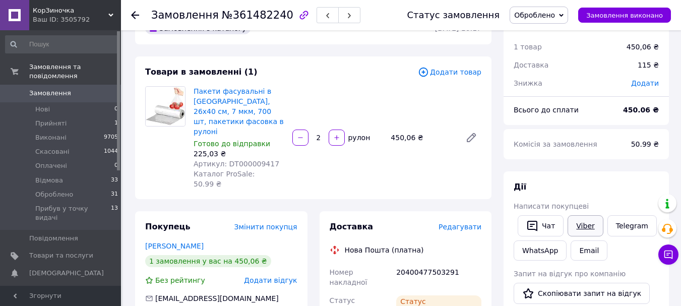
click at [574, 226] on link "Viber" at bounding box center [584, 225] width 35 height 21
click at [51, 89] on span "Замовлення" at bounding box center [50, 93] width 42 height 9
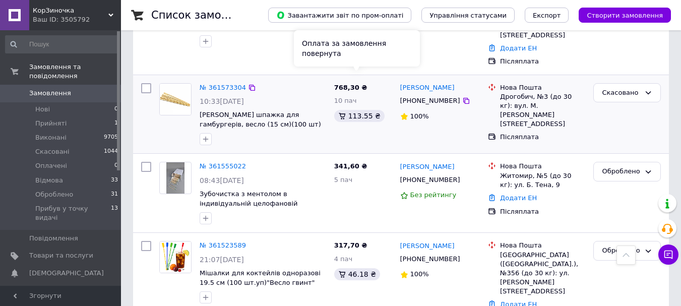
scroll to position [756, 0]
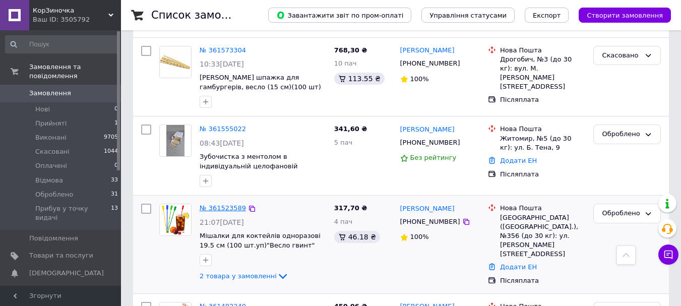
click at [227, 204] on link "№ 361523589" at bounding box center [223, 208] width 46 height 8
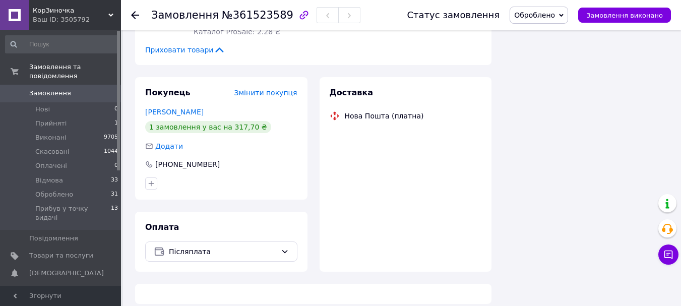
scroll to position [550, 0]
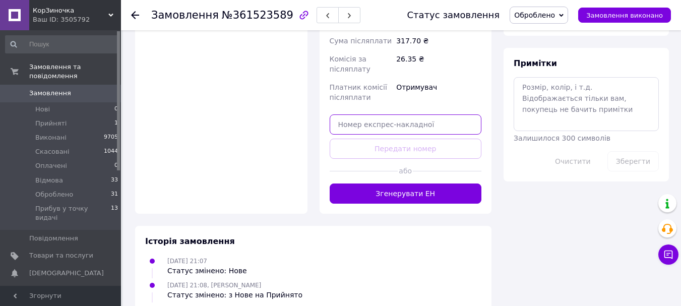
click at [352, 114] on input "text" at bounding box center [406, 124] width 152 height 20
paste input "20400477510192"
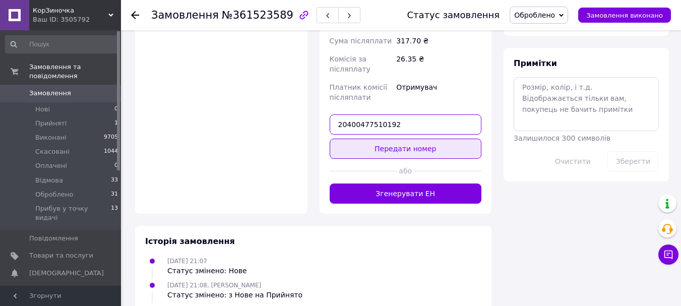
type input "20400477510192"
click at [374, 139] on button "Передати номер" at bounding box center [406, 149] width 152 height 20
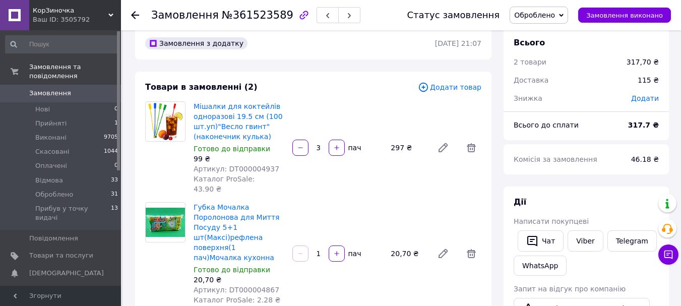
scroll to position [14, 0]
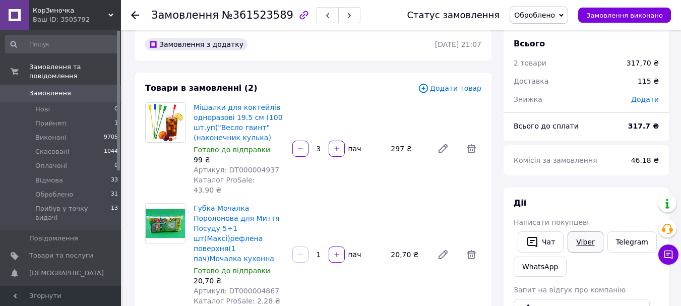
click at [578, 240] on link "Viber" at bounding box center [584, 241] width 35 height 21
click at [57, 89] on span "Замовлення" at bounding box center [50, 93] width 42 height 9
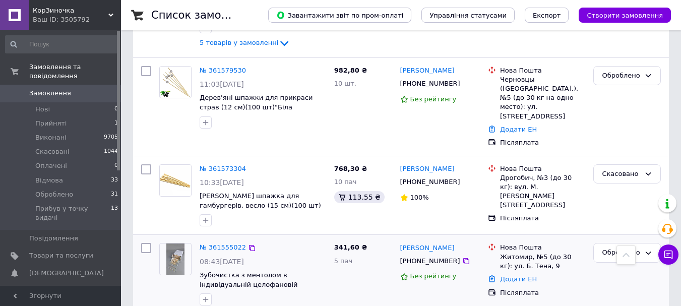
scroll to position [655, 0]
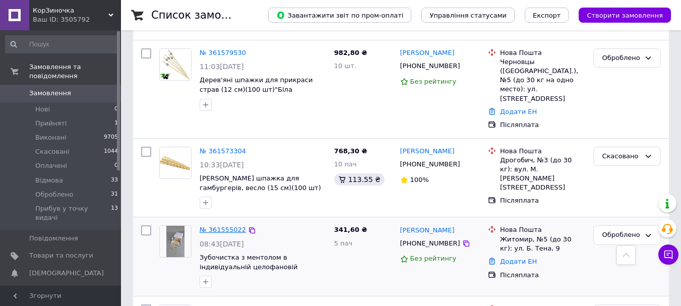
click at [227, 226] on link "№ 361555022" at bounding box center [223, 230] width 46 height 8
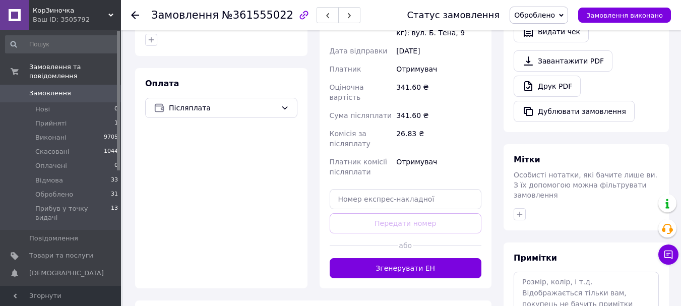
scroll to position [314, 0]
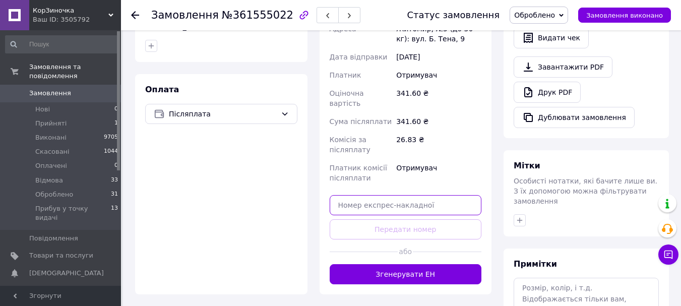
click at [353, 195] on input "text" at bounding box center [406, 205] width 152 height 20
paste input "20400477502864"
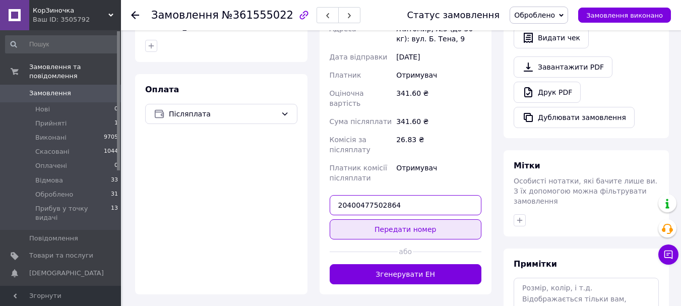
type input "20400477502864"
click at [383, 219] on button "Передати номер" at bounding box center [406, 229] width 152 height 20
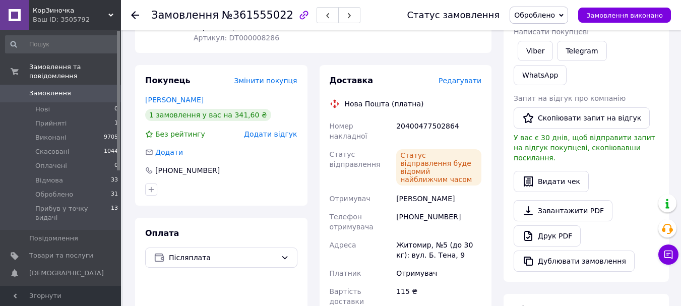
scroll to position [112, 0]
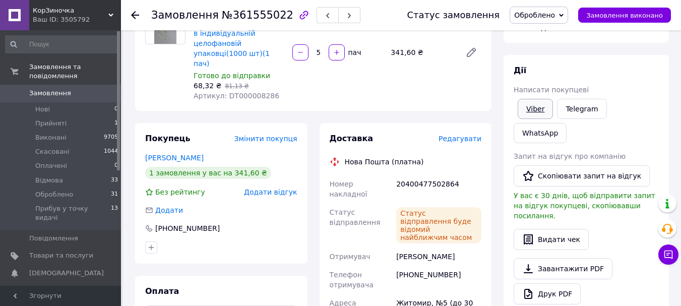
click at [531, 109] on link "Viber" at bounding box center [534, 109] width 35 height 20
click at [53, 89] on span "Замовлення" at bounding box center [50, 93] width 42 height 9
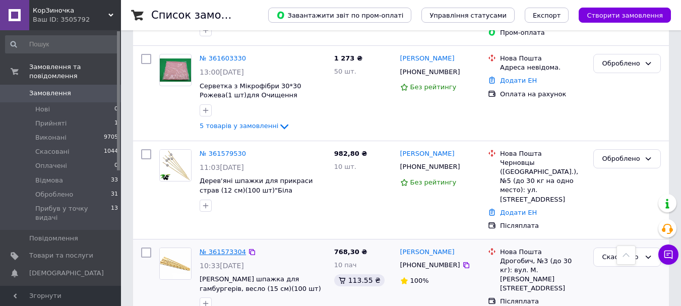
click at [224, 248] on link "№ 361573304" at bounding box center [223, 252] width 46 height 8
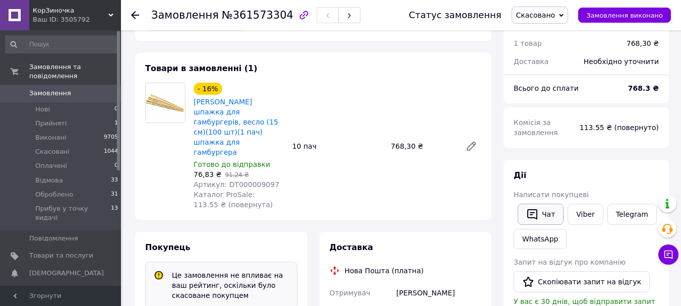
scroll to position [72, 0]
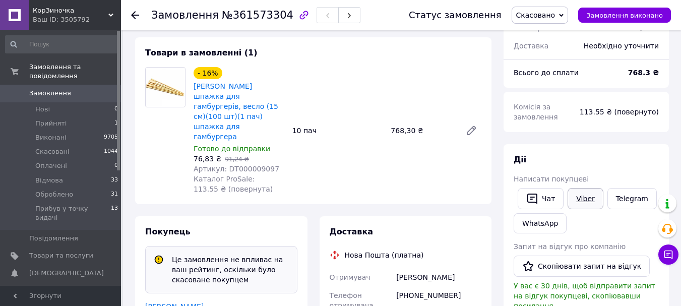
click at [579, 201] on link "Viber" at bounding box center [584, 198] width 35 height 21
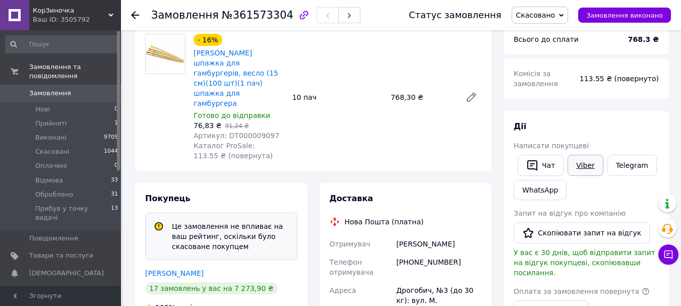
scroll to position [122, 0]
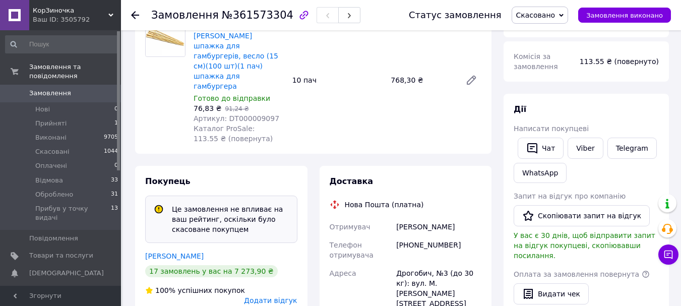
click at [54, 89] on span "Замовлення" at bounding box center [50, 93] width 42 height 9
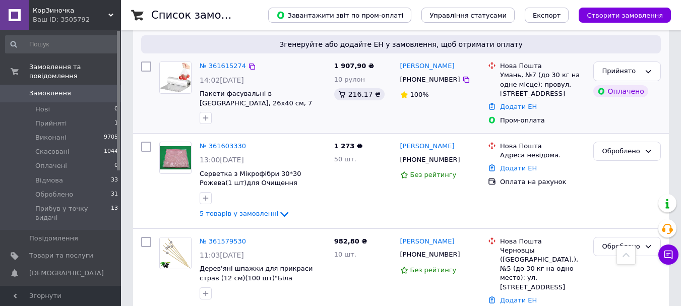
scroll to position [504, 0]
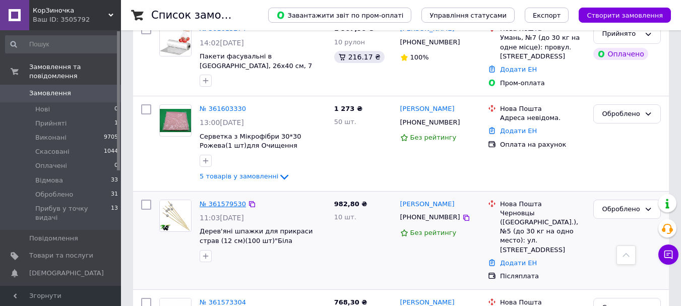
click at [235, 200] on link "№ 361579530" at bounding box center [223, 204] width 46 height 8
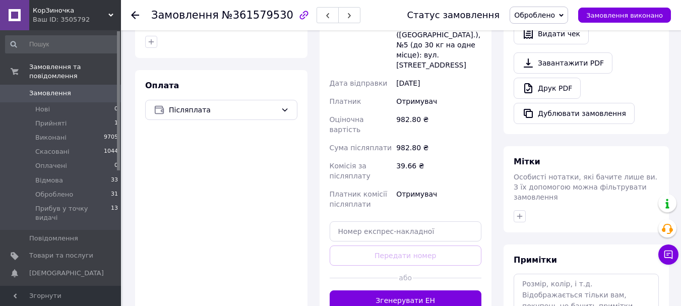
scroll to position [319, 0]
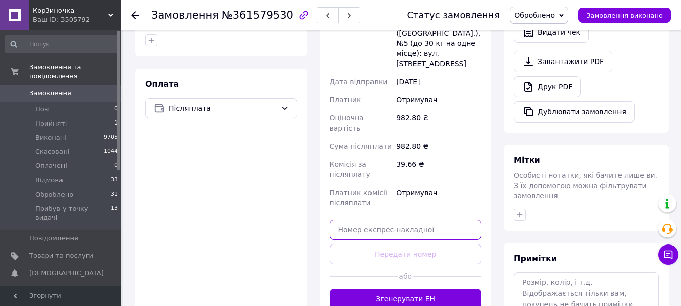
click at [363, 220] on input "text" at bounding box center [406, 230] width 152 height 20
paste input "20400477555800"
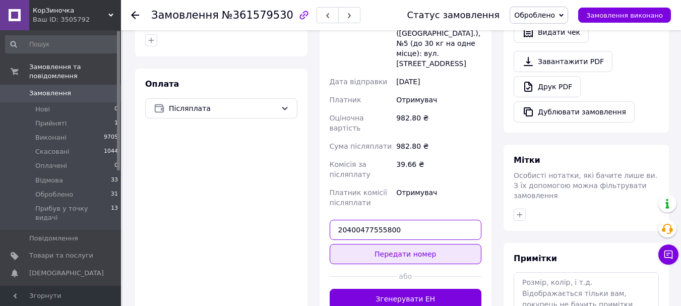
type input "20400477555800"
click at [382, 244] on button "Передати номер" at bounding box center [406, 254] width 152 height 20
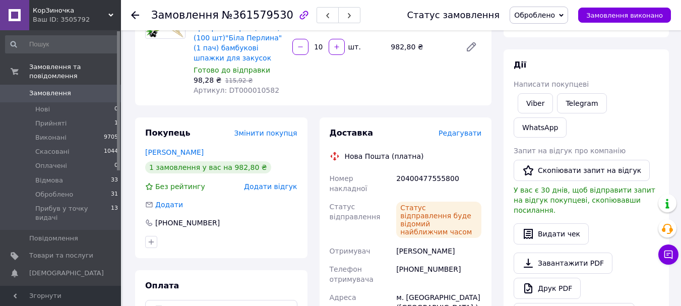
scroll to position [68, 0]
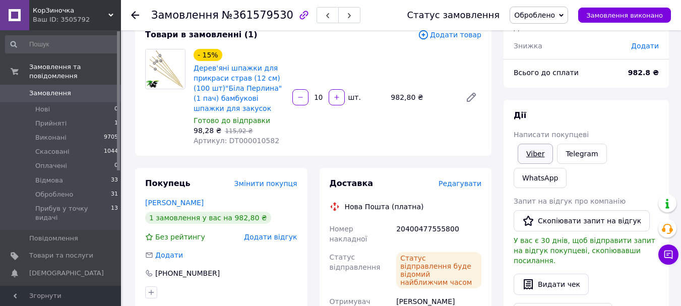
click at [540, 153] on link "Viber" at bounding box center [534, 154] width 35 height 20
click at [51, 89] on span "Замовлення" at bounding box center [50, 93] width 42 height 9
